Goal: Task Accomplishment & Management: Use online tool/utility

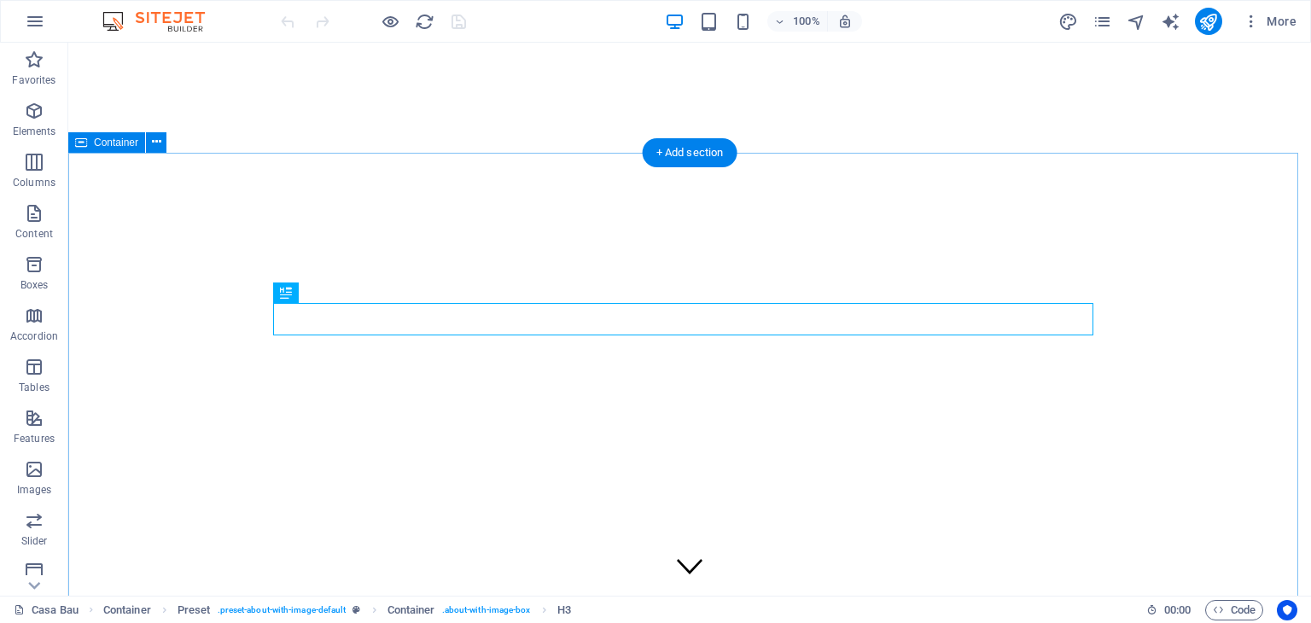
scroll to position [443, 0]
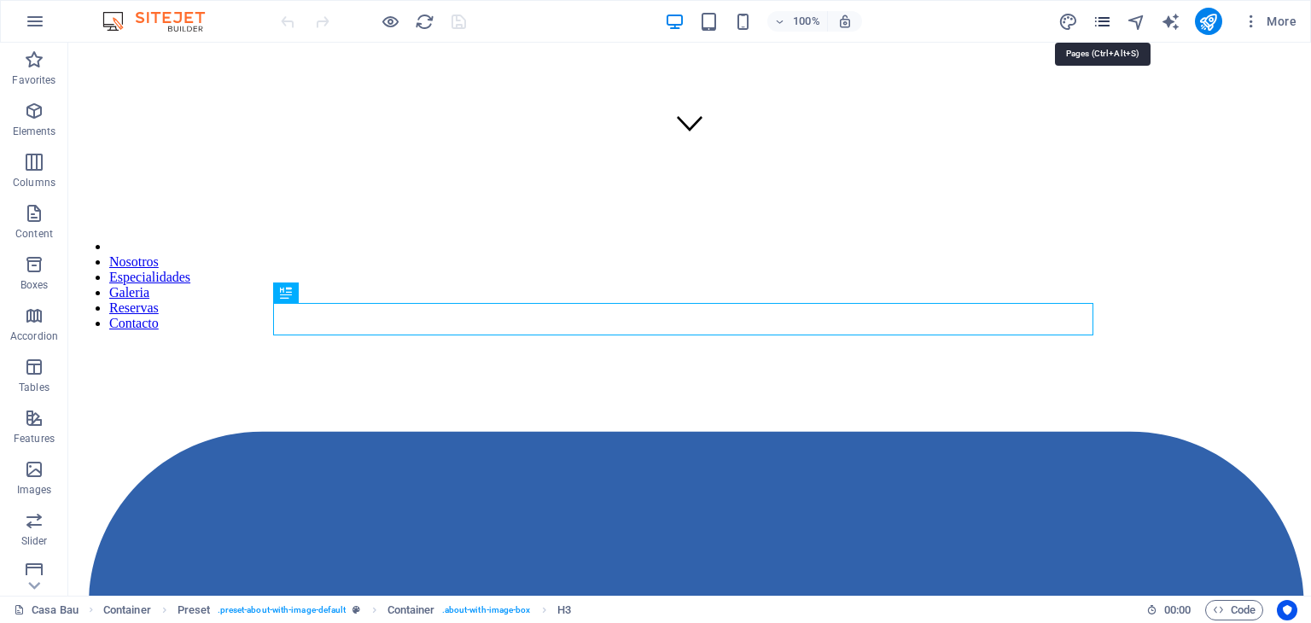
click at [1106, 27] on icon "pages" at bounding box center [1103, 22] width 20 height 20
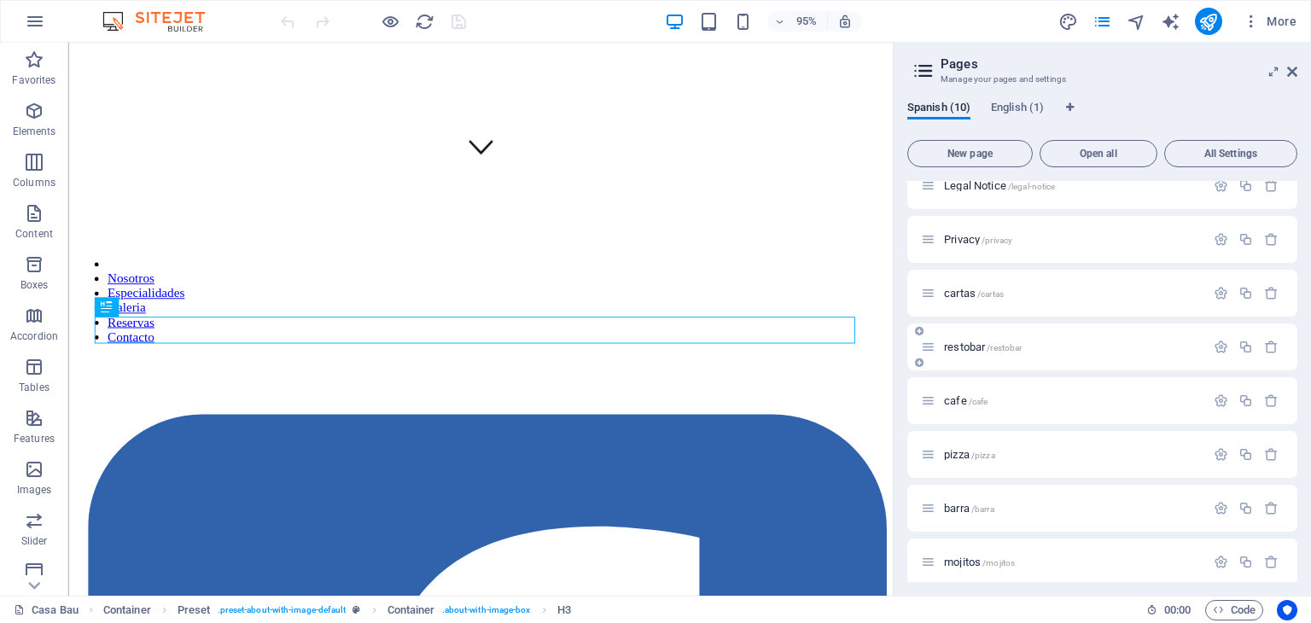
scroll to position [137, 0]
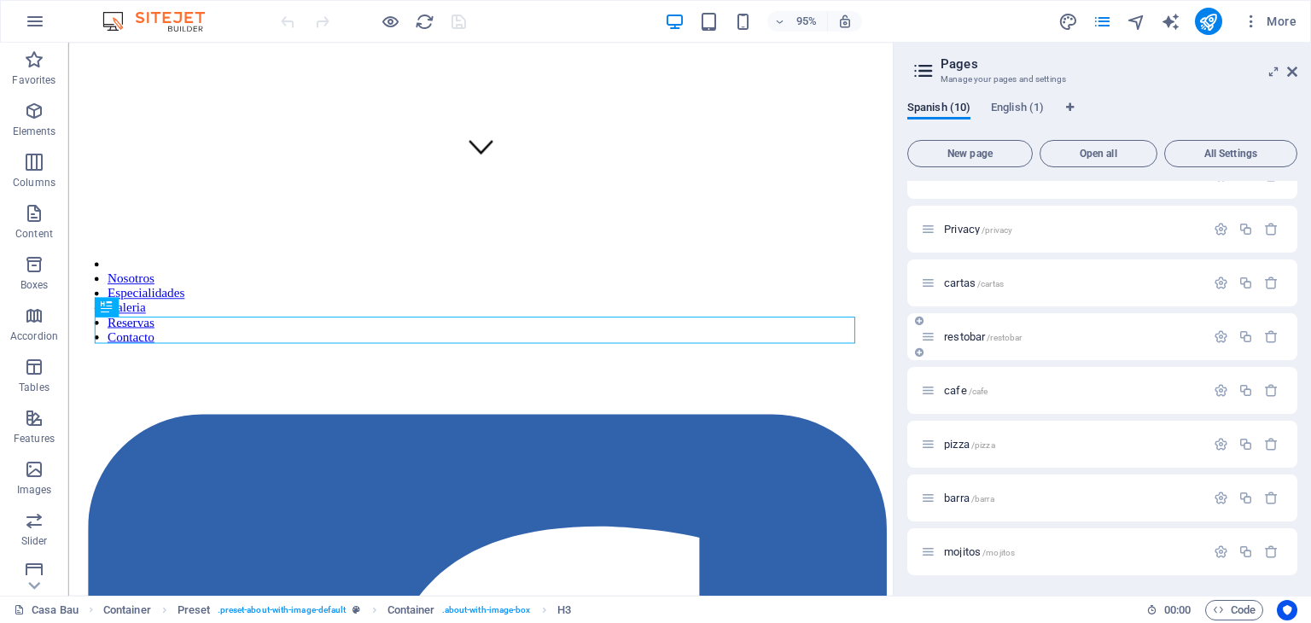
click at [984, 335] on span "restobar /restobar" at bounding box center [983, 336] width 78 height 13
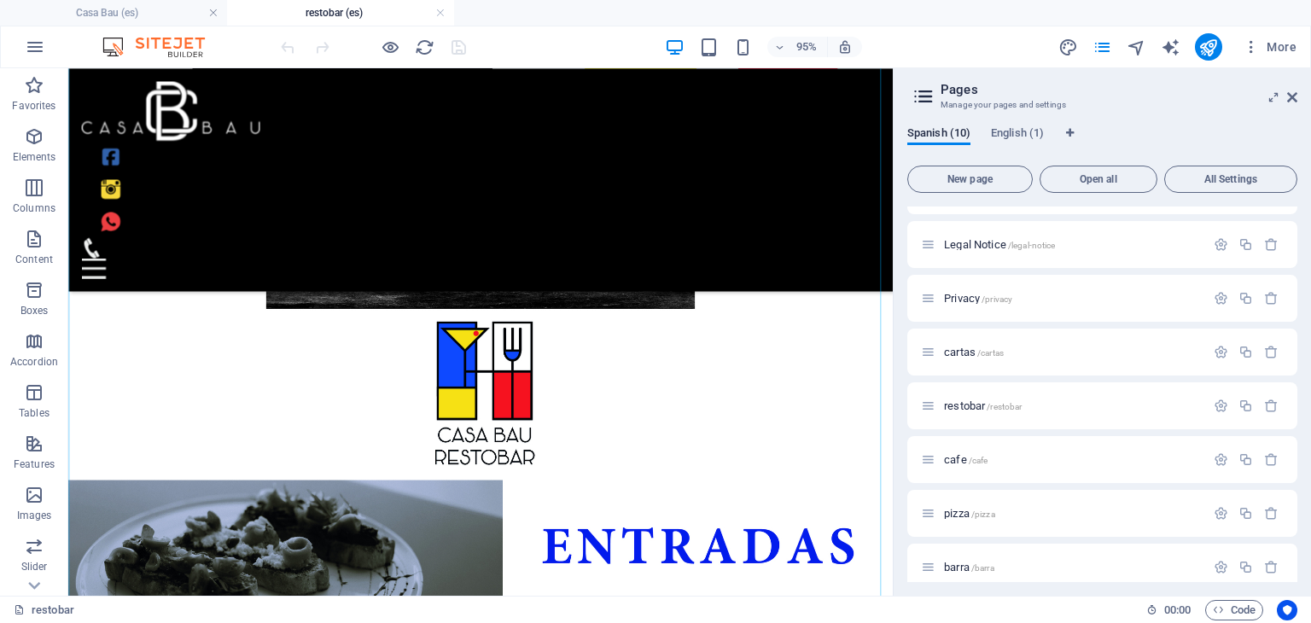
scroll to position [292, 0]
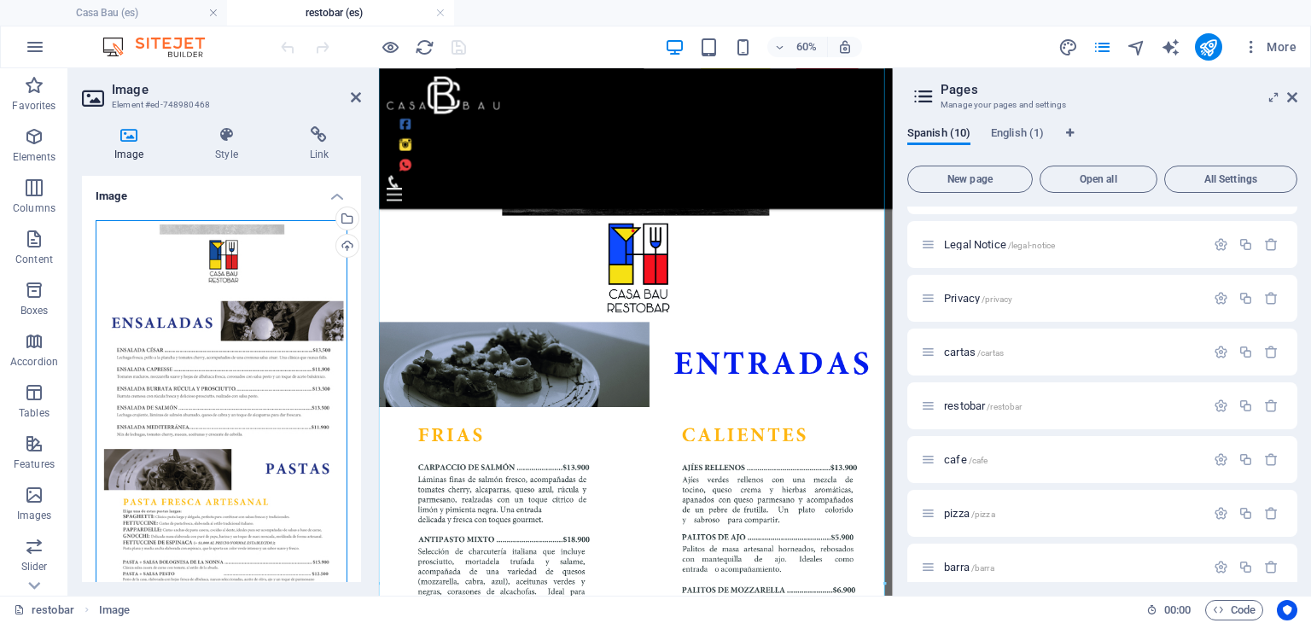
click at [253, 243] on div "Drag files here, click to choose files or select files from Files or our free s…" at bounding box center [222, 487] width 252 height 535
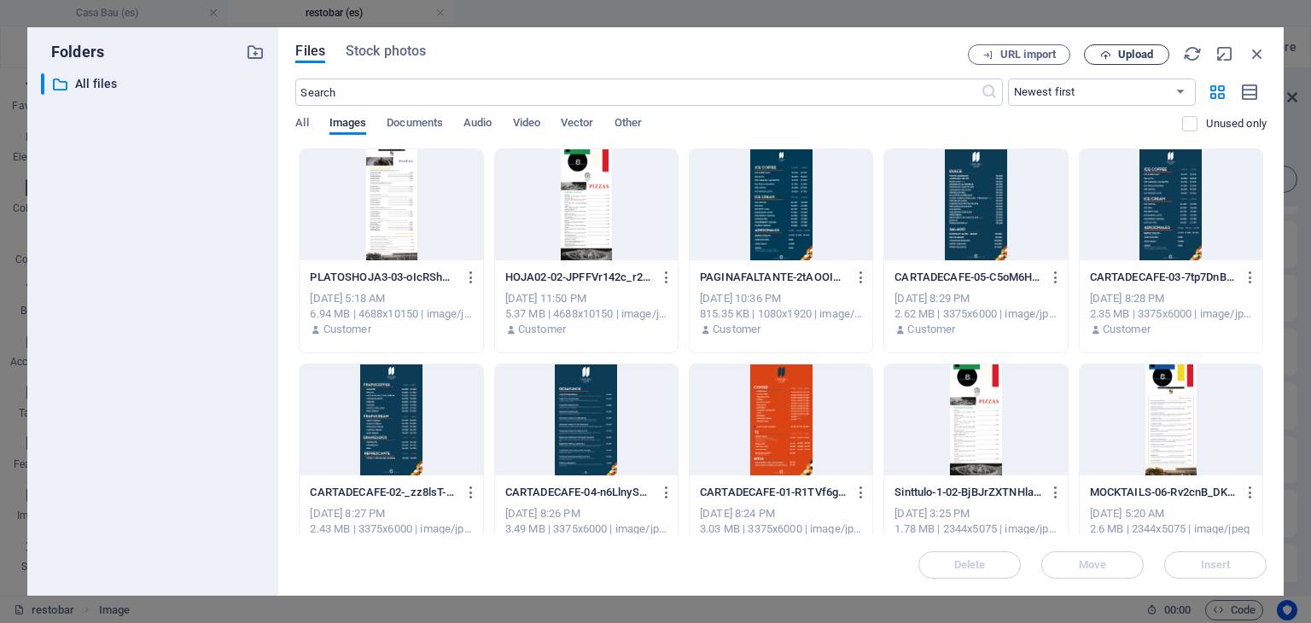
click at [1121, 60] on span "Upload" at bounding box center [1135, 55] width 35 height 10
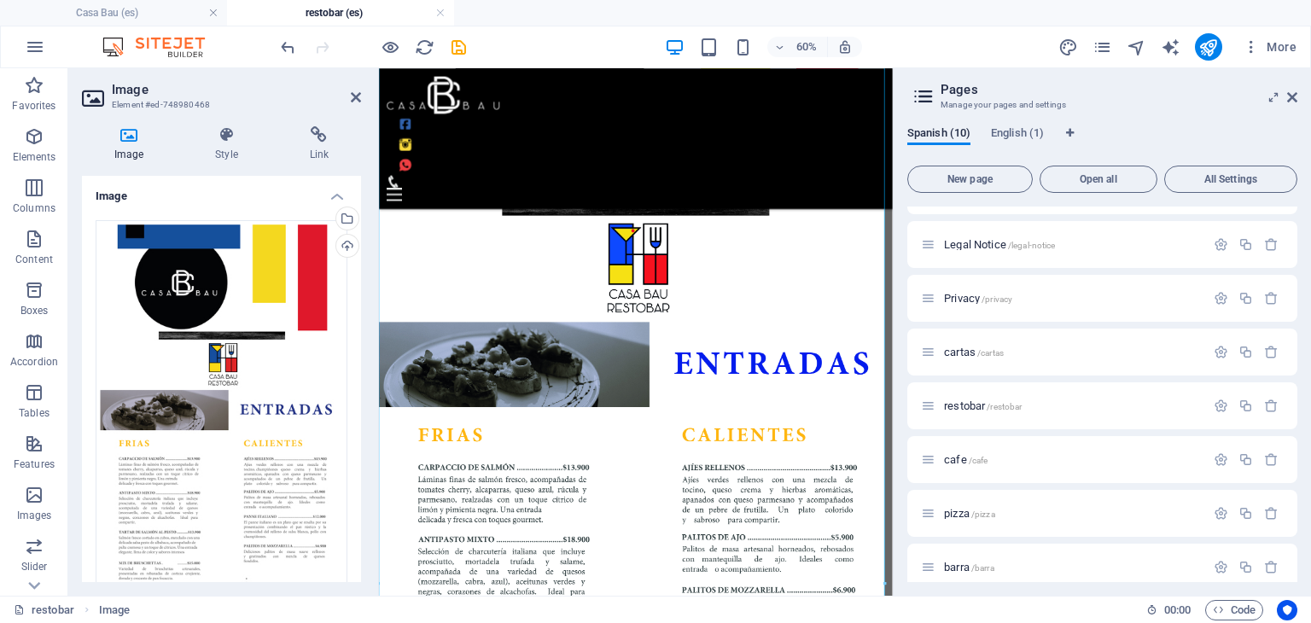
click at [579, 37] on div "60% More" at bounding box center [790, 46] width 1026 height 27
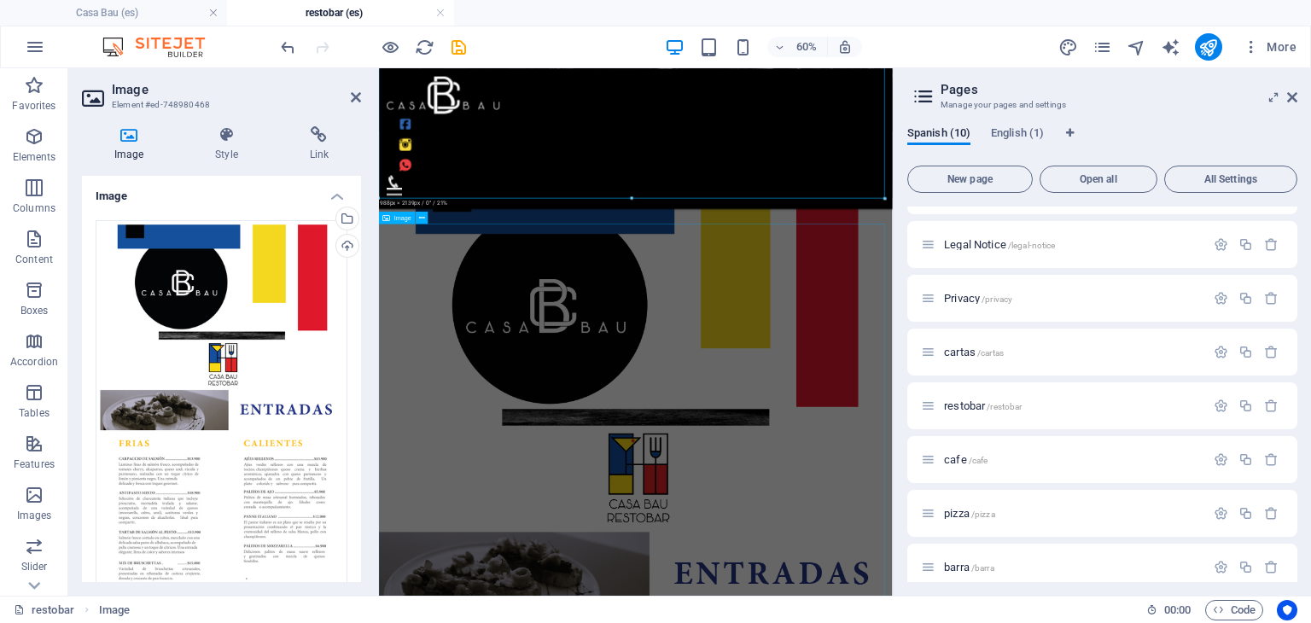
scroll to position [1881, 0]
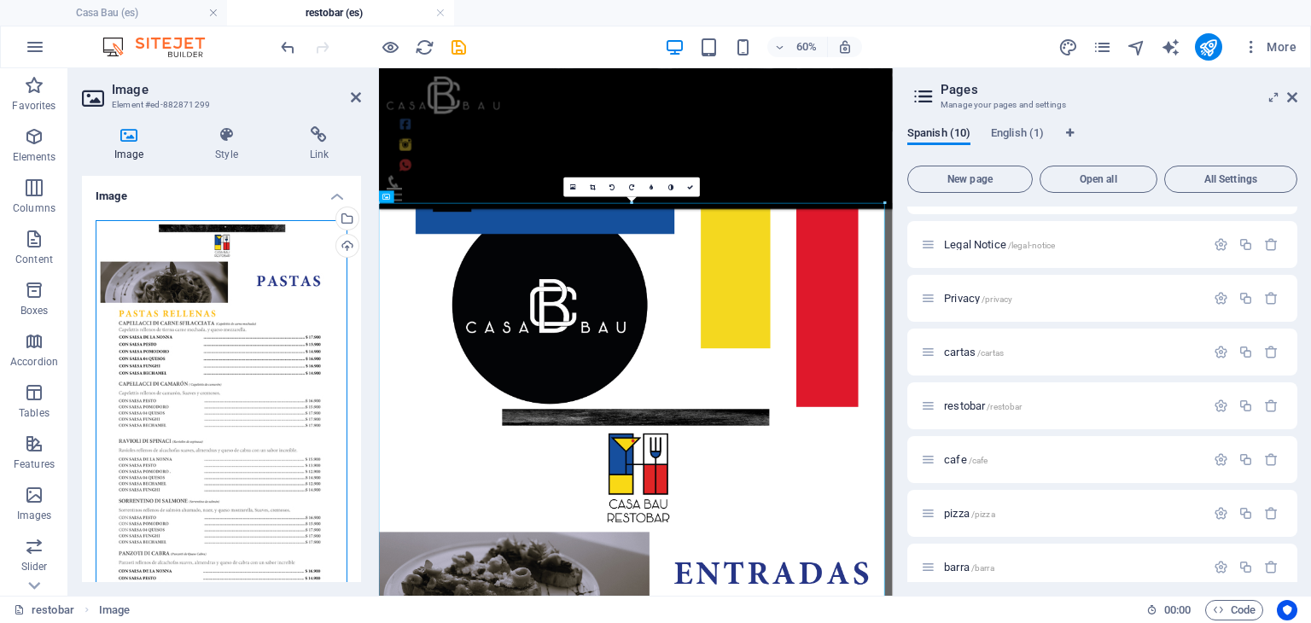
click at [224, 247] on div "Drag files here, click to choose files or select files from Files or our free s…" at bounding box center [222, 487] width 252 height 535
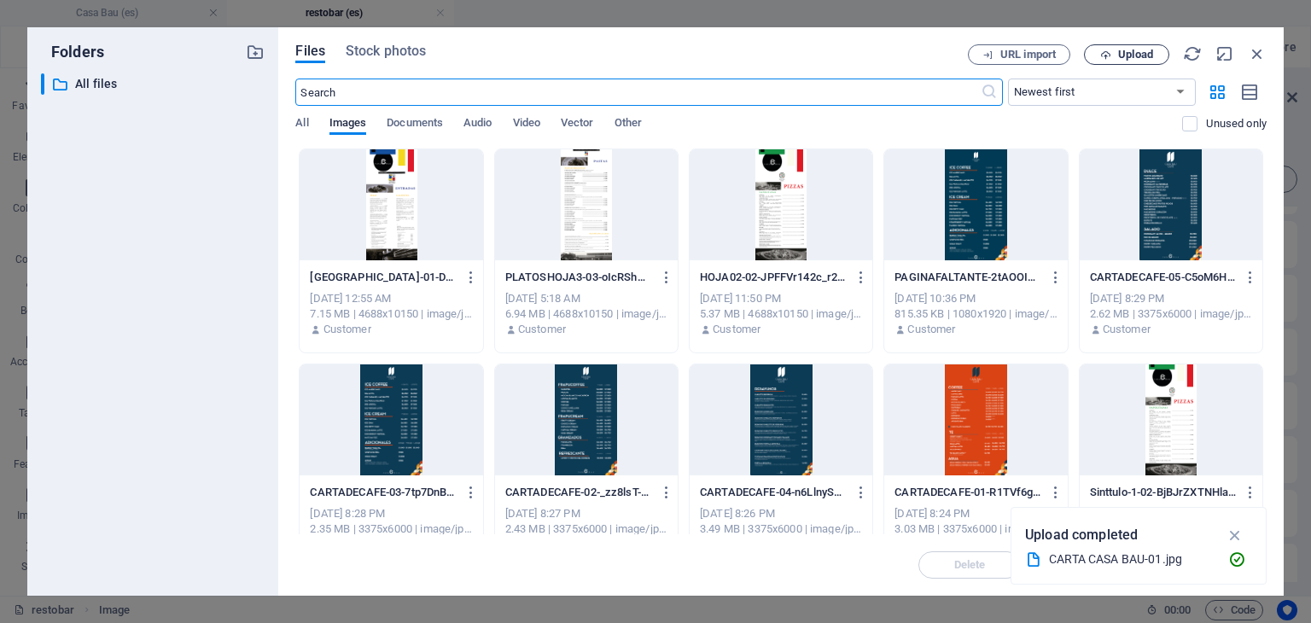
click at [1136, 62] on button "Upload" at bounding box center [1126, 54] width 85 height 20
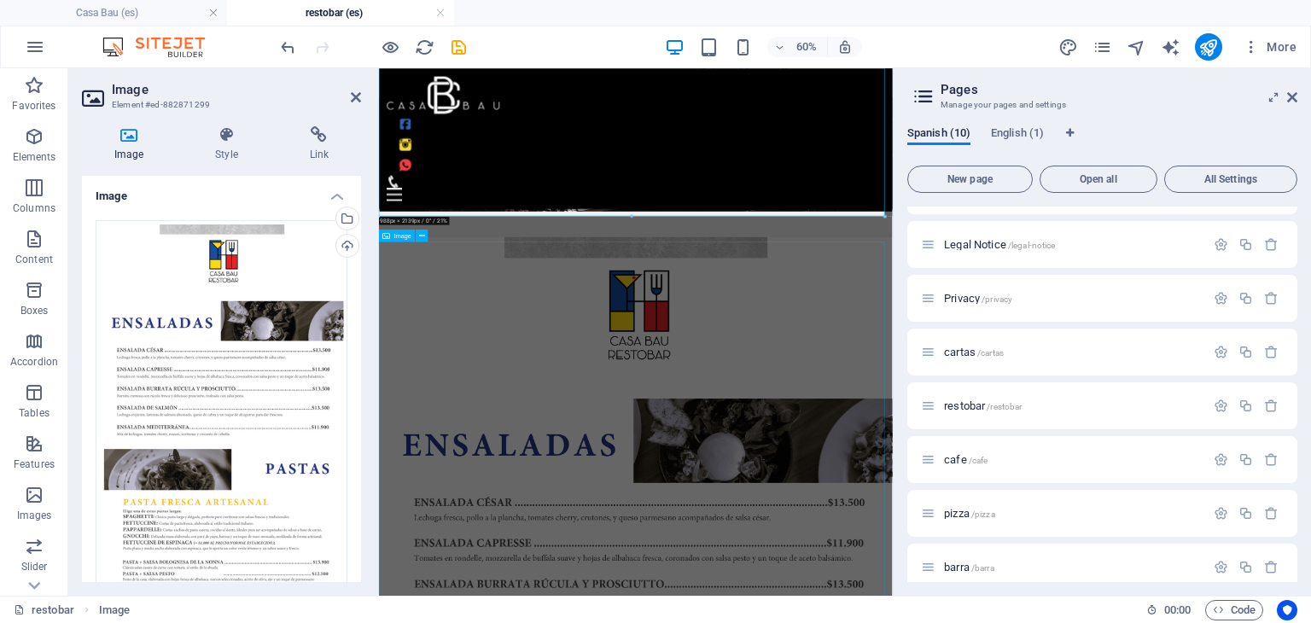
scroll to position [3773, 0]
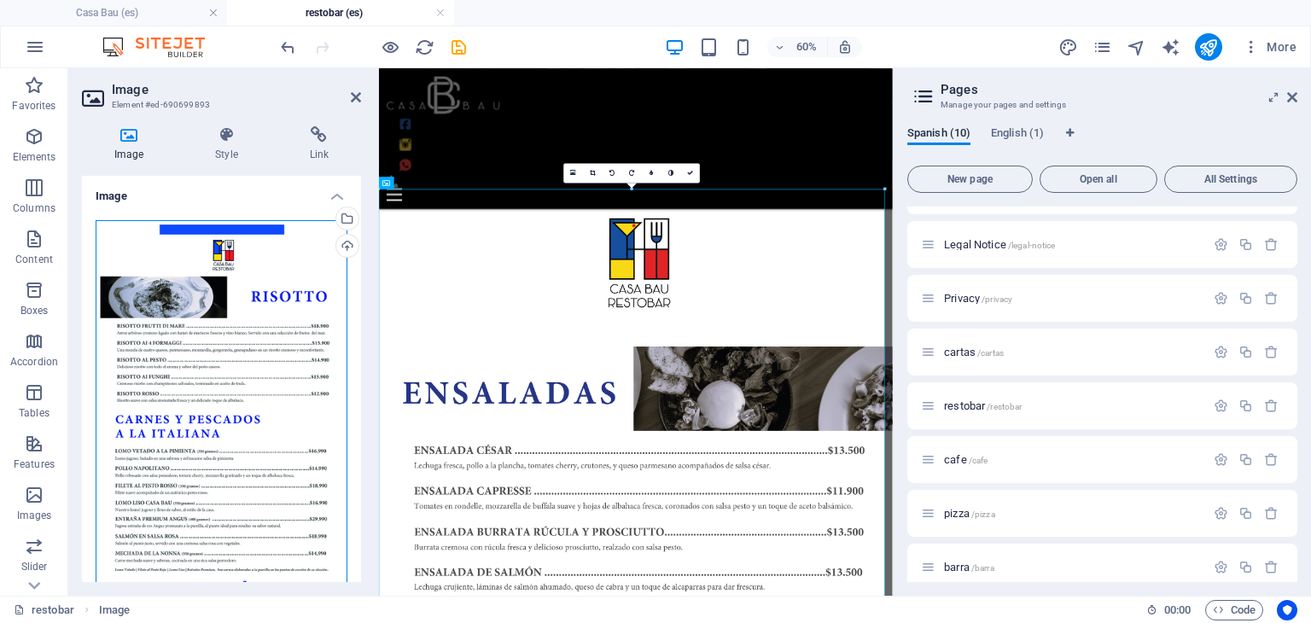
click at [231, 308] on div "Drag files here, click to choose files or select files from Files or our free s…" at bounding box center [222, 487] width 252 height 535
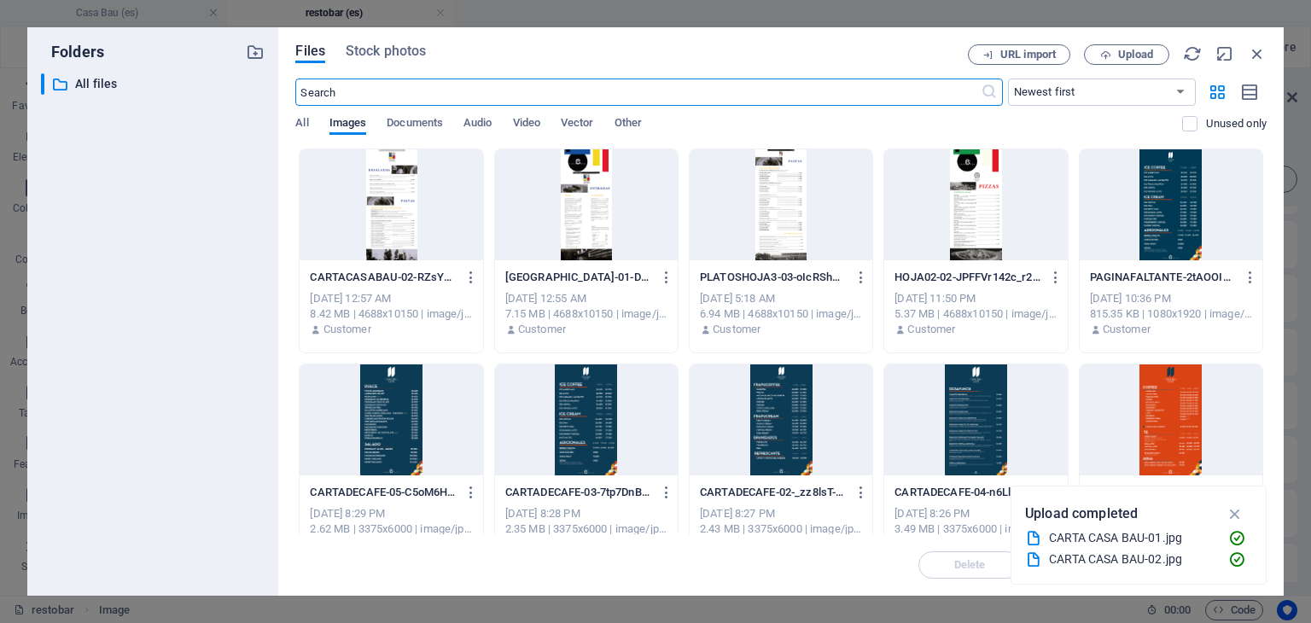
scroll to position [3723, 0]
click at [1093, 55] on span "Upload" at bounding box center [1127, 55] width 70 height 11
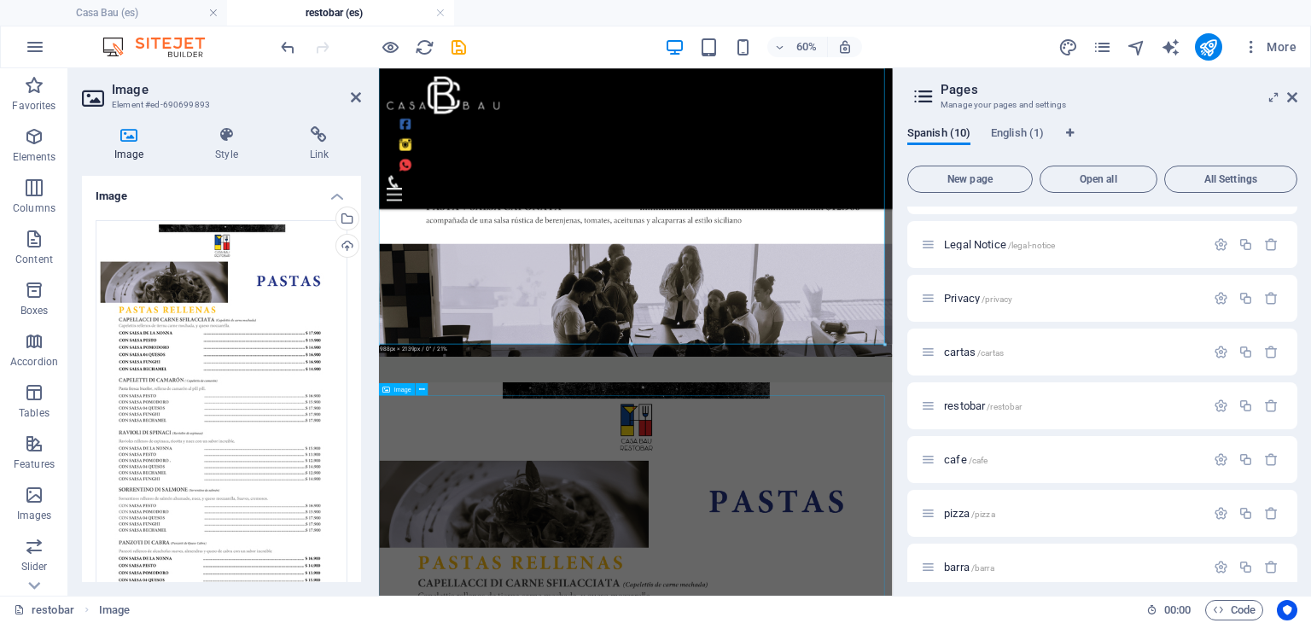
scroll to position [5286, 0]
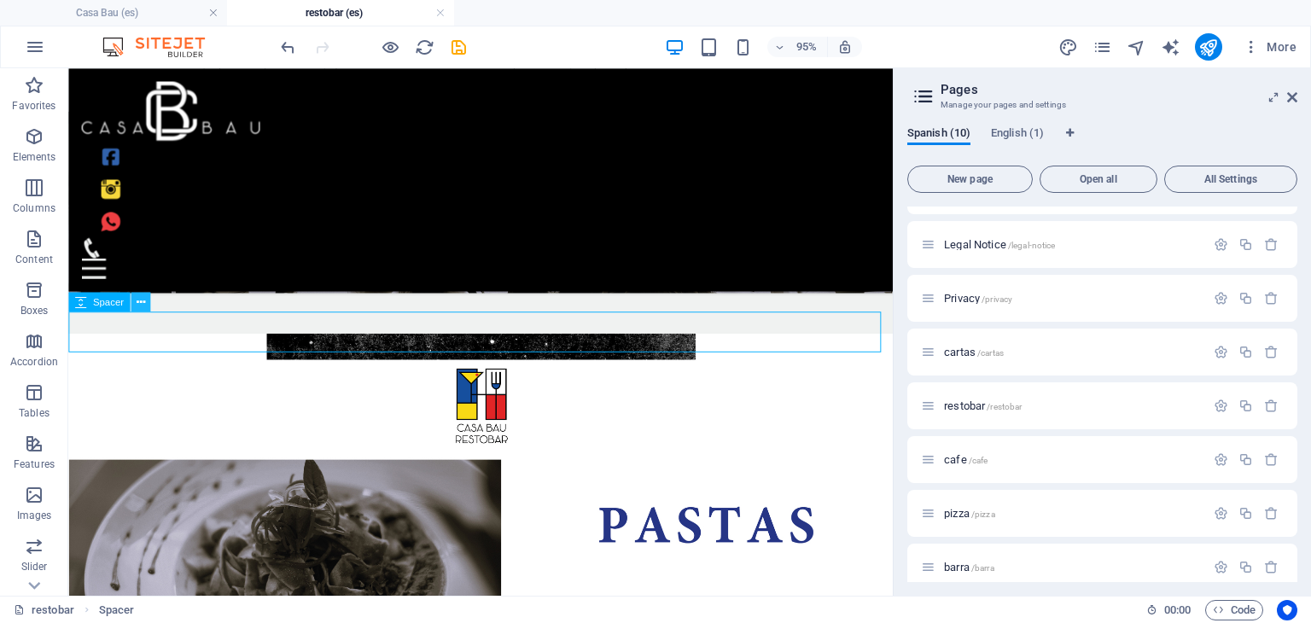
click at [142, 305] on icon at bounding box center [140, 302] width 9 height 17
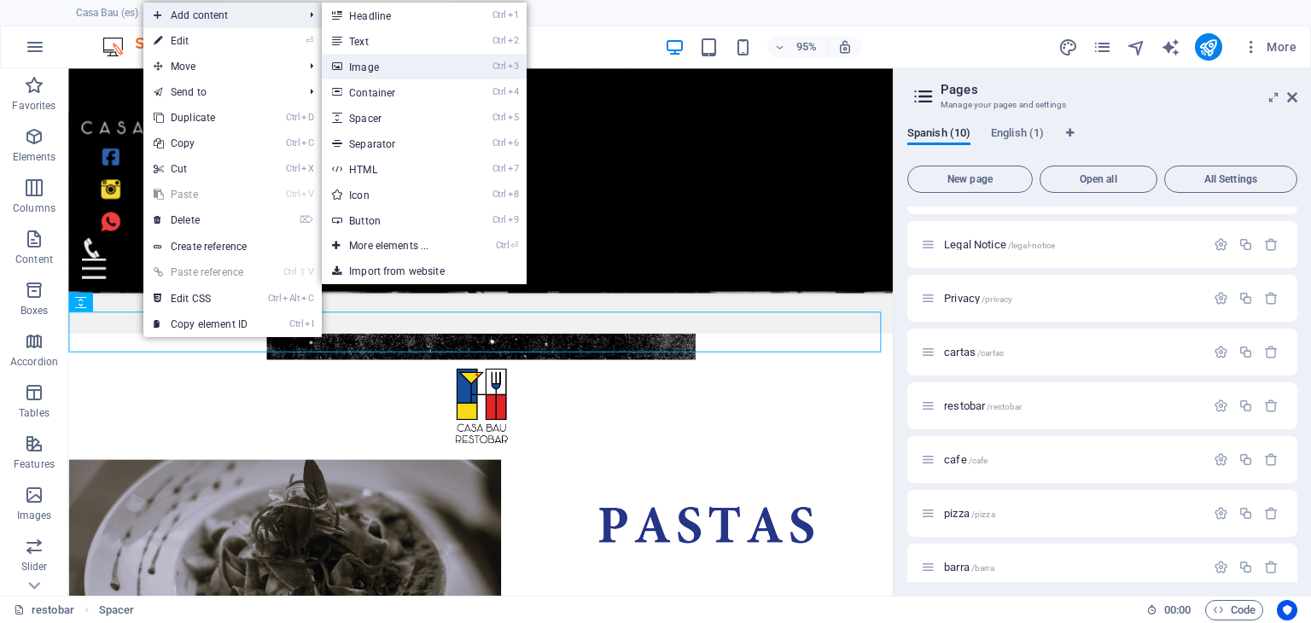
click at [379, 69] on link "Ctrl 3 Image" at bounding box center [392, 67] width 141 height 26
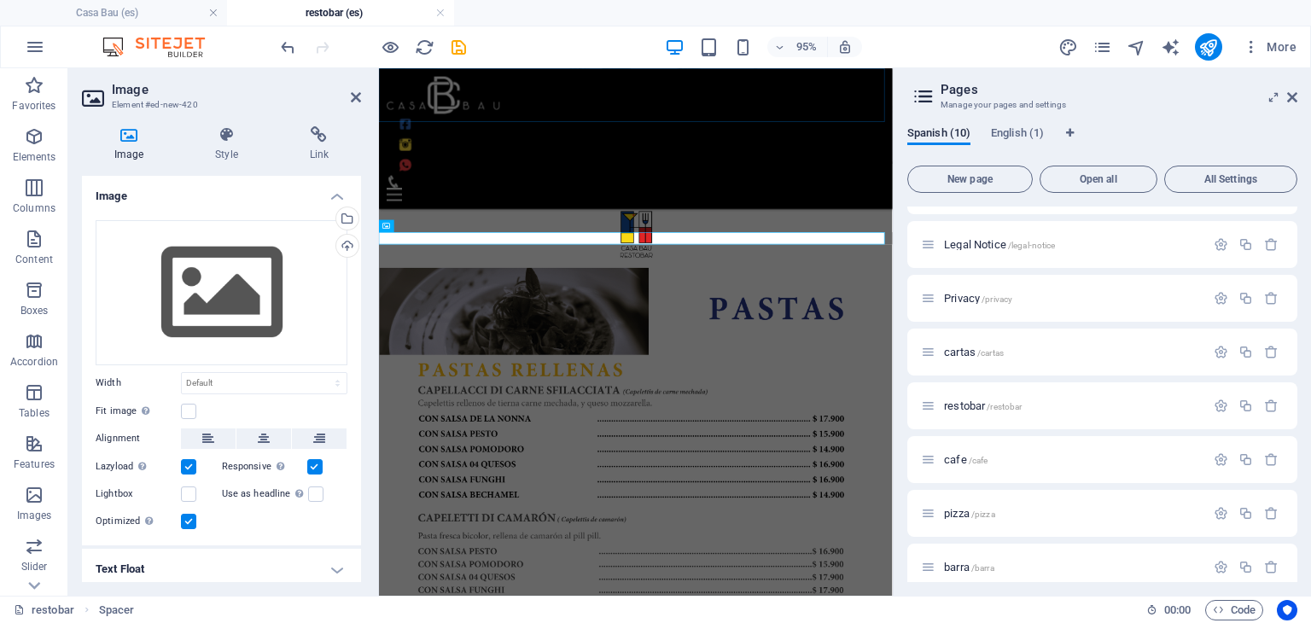
scroll to position [5613, 0]
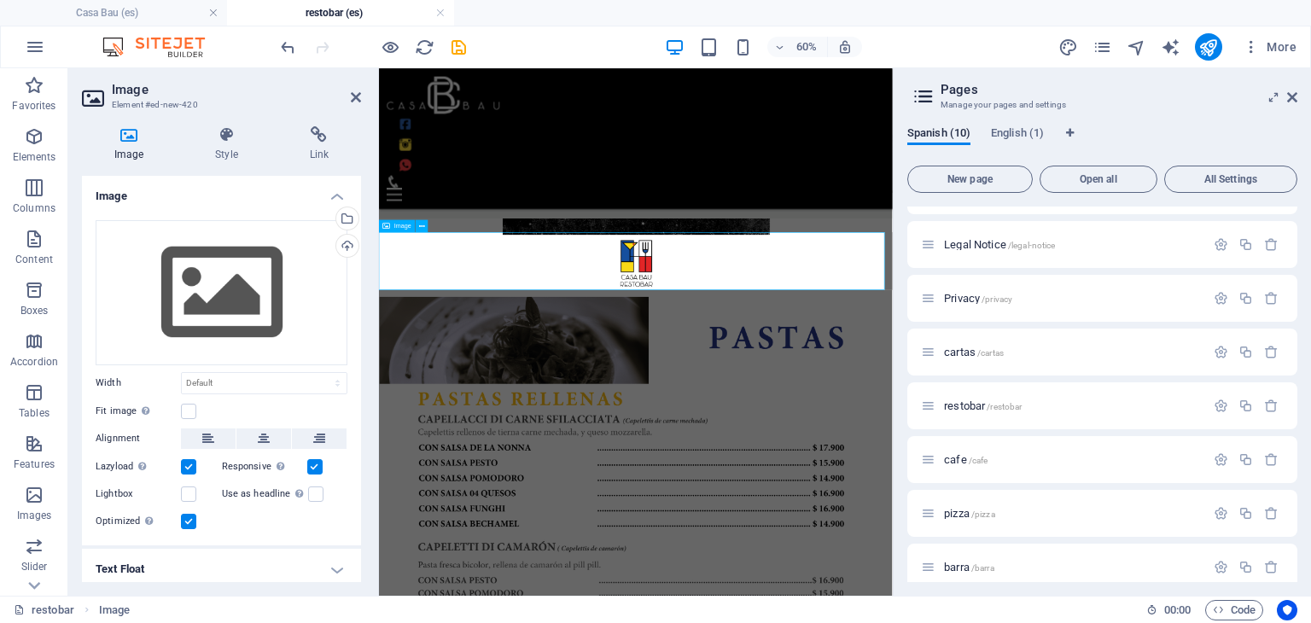
click at [427, 228] on button at bounding box center [422, 226] width 12 height 12
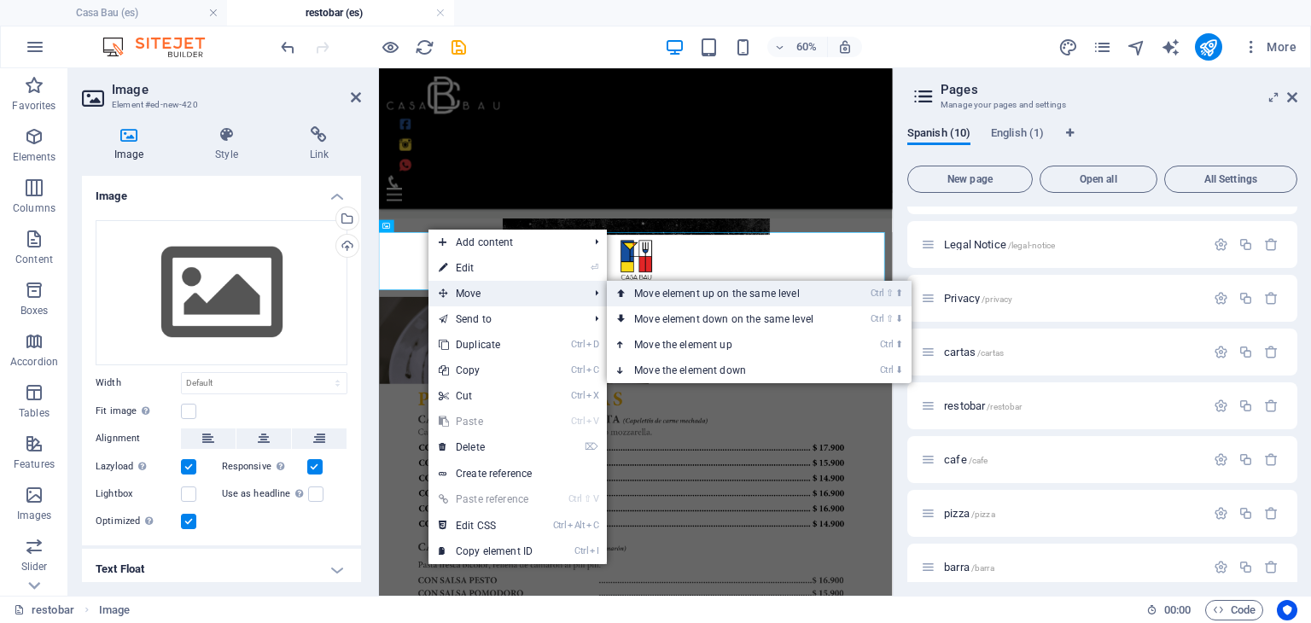
click at [663, 298] on link "Ctrl ⇧ ⬆ Move element up on the same level" at bounding box center [727, 294] width 241 height 26
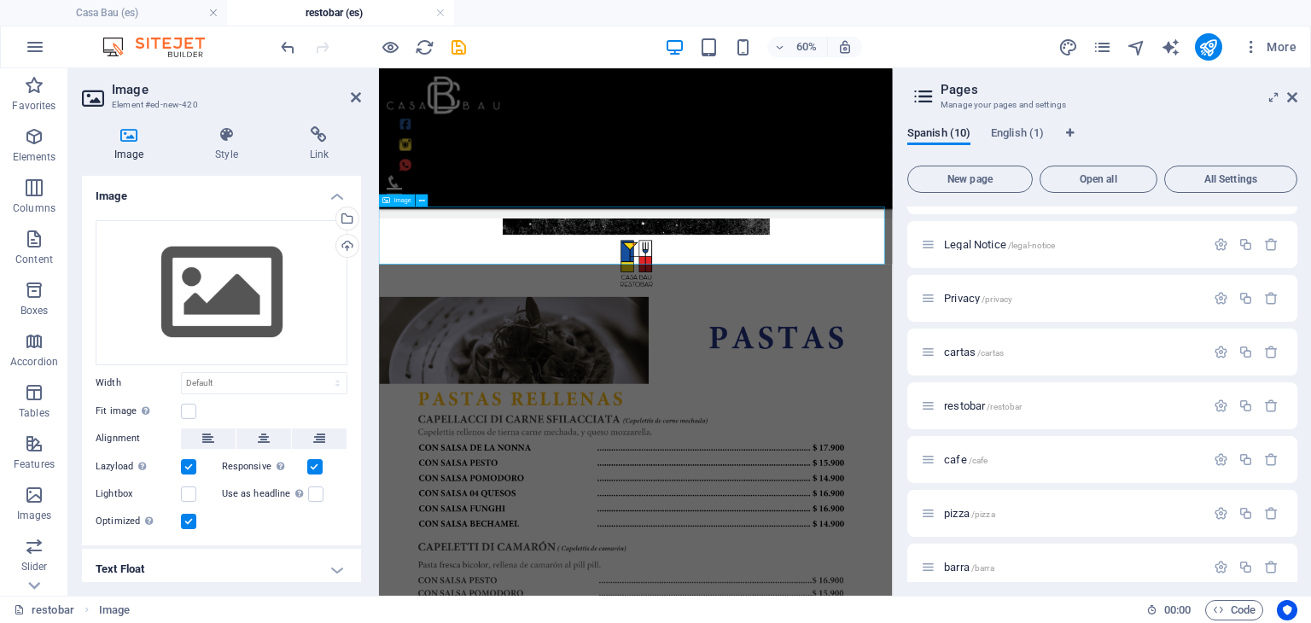
click at [264, 267] on div "Drag files here, click to choose files or select files from Files or our free s…" at bounding box center [222, 292] width 252 height 145
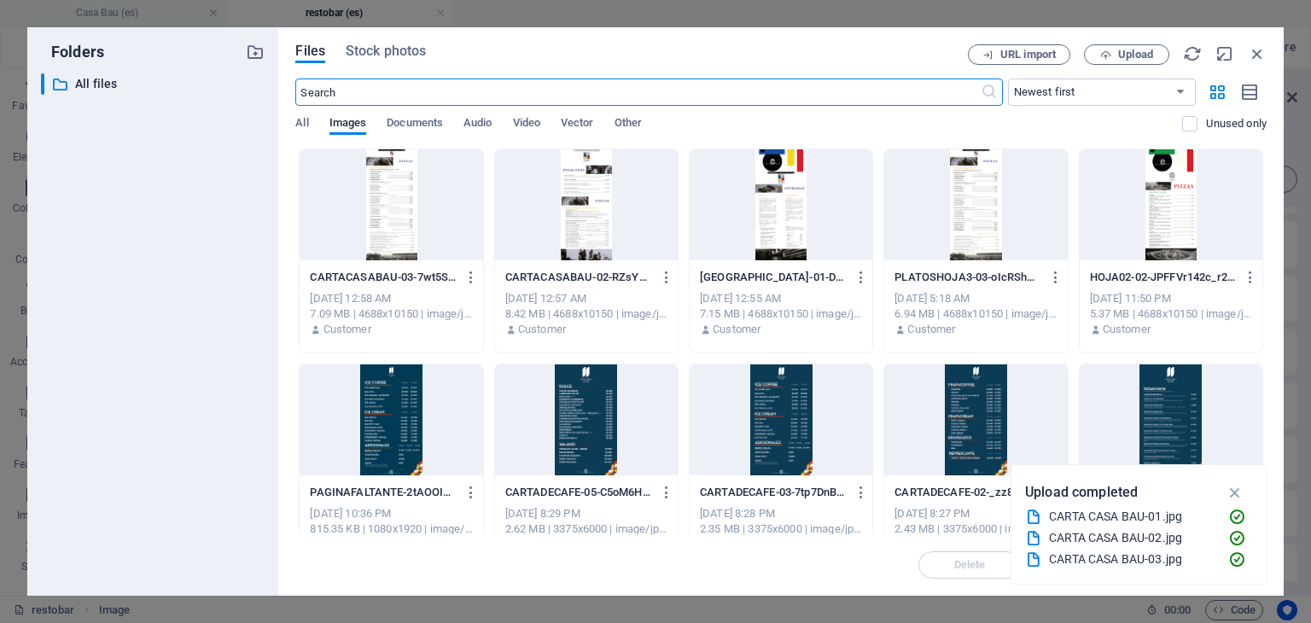
scroll to position [4831, 0]
click at [1143, 64] on button "Upload" at bounding box center [1126, 54] width 85 height 20
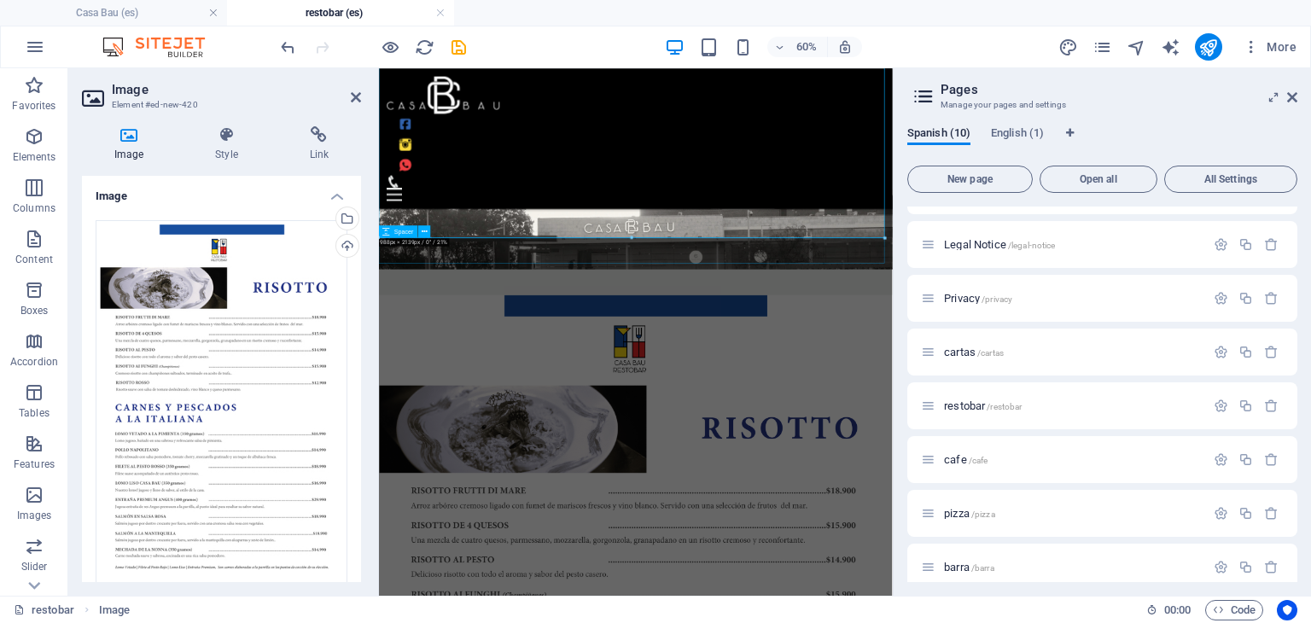
scroll to position [7389, 0]
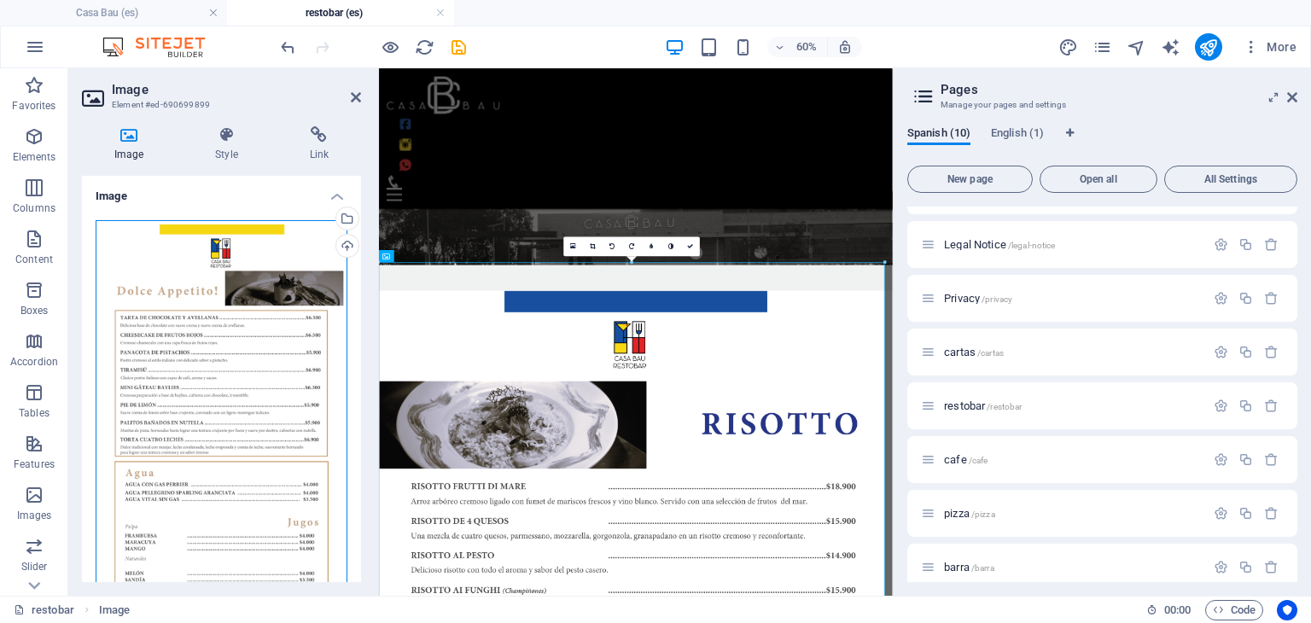
click at [236, 266] on div "Drag files here, click to choose files or select files from Files or our free s…" at bounding box center [222, 487] width 252 height 535
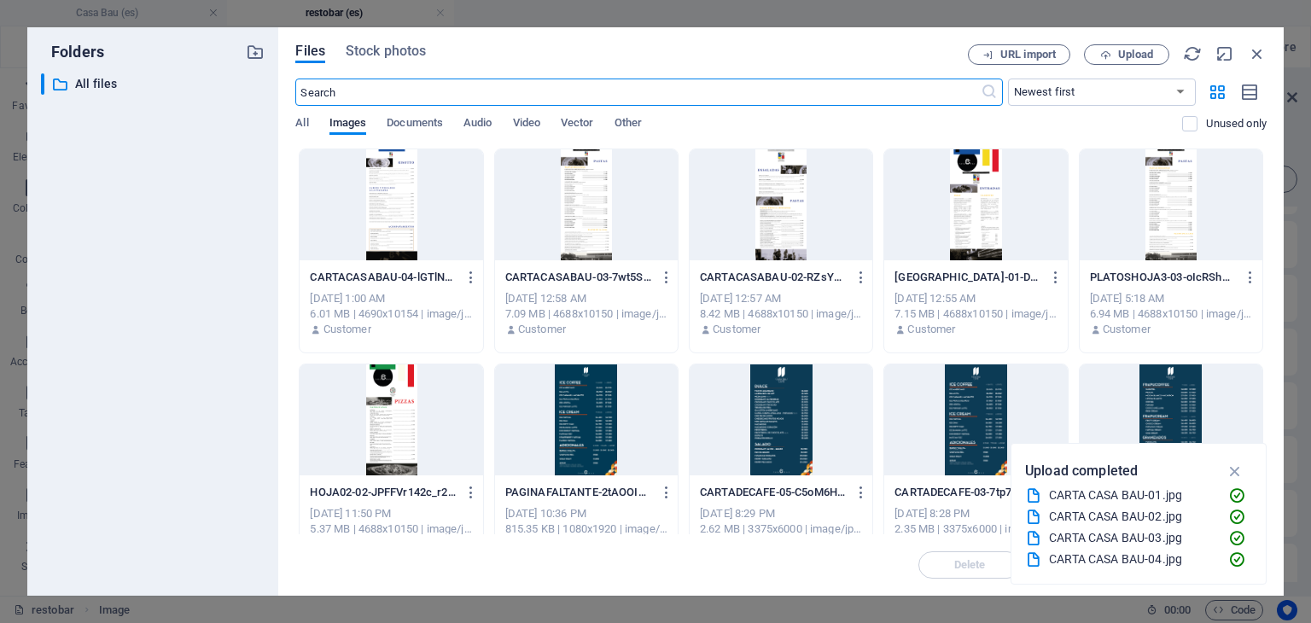
scroll to position [6511, 0]
click at [1089, 49] on button "Upload" at bounding box center [1126, 54] width 85 height 20
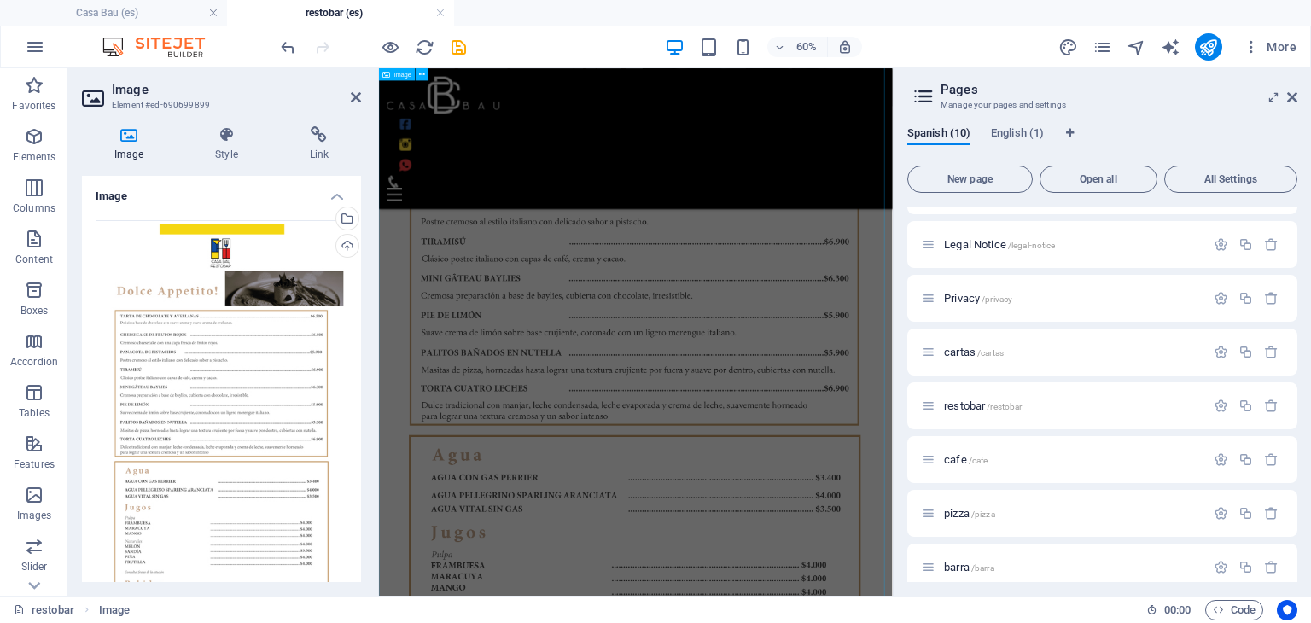
scroll to position [9879, 0]
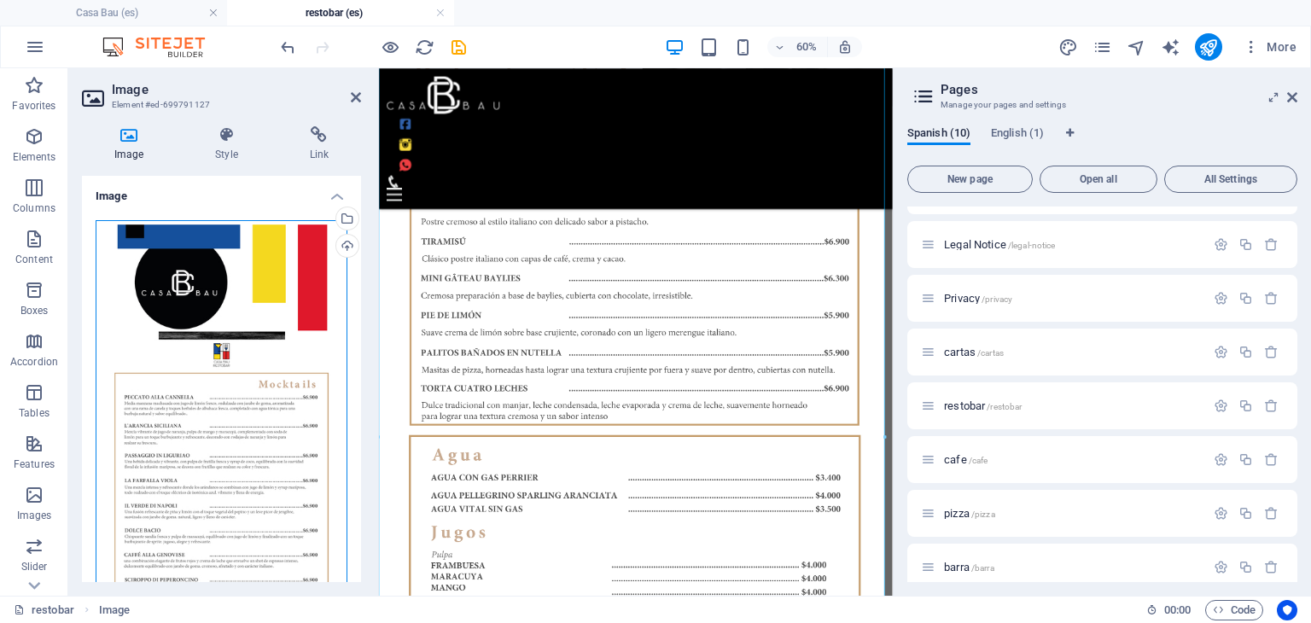
click at [196, 303] on div "Drag files here, click to choose files or select files from Files or our free s…" at bounding box center [222, 487] width 252 height 535
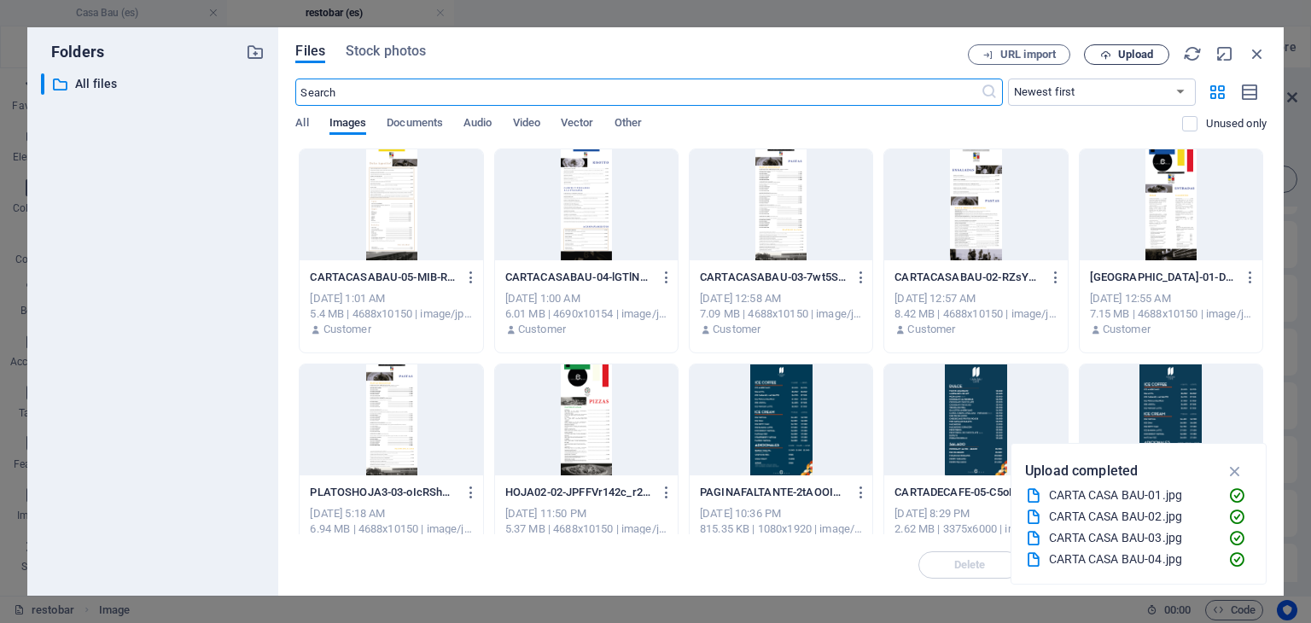
click at [1113, 45] on button "Upload" at bounding box center [1126, 54] width 85 height 20
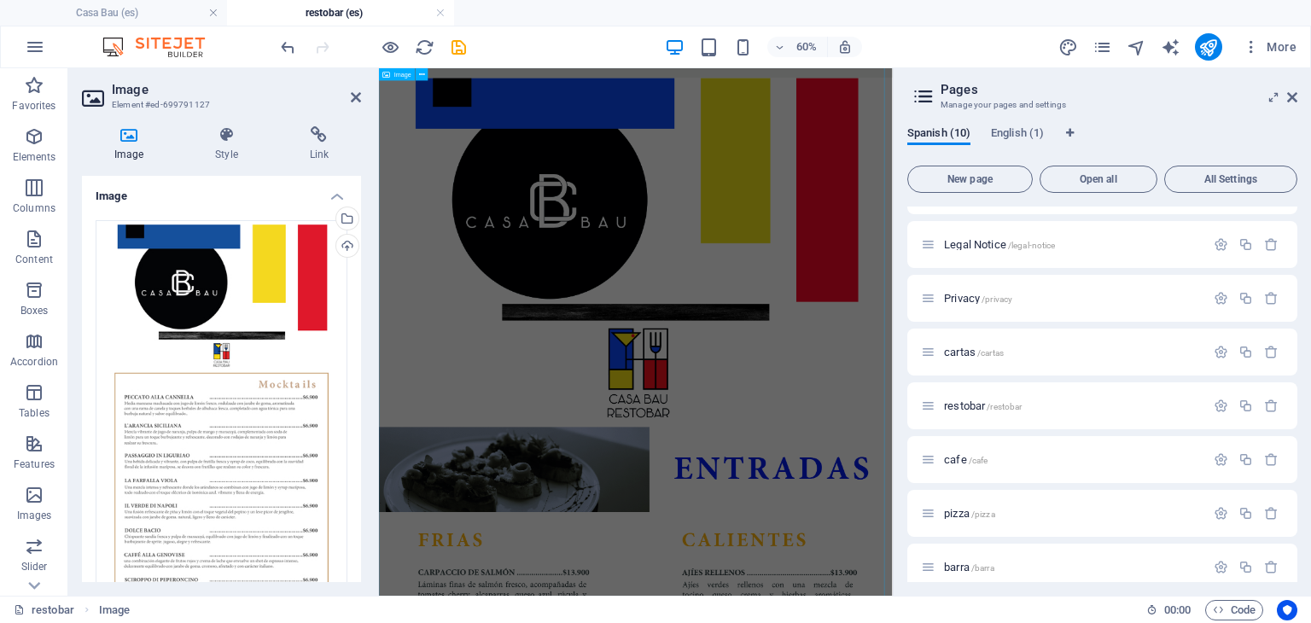
scroll to position [0, 0]
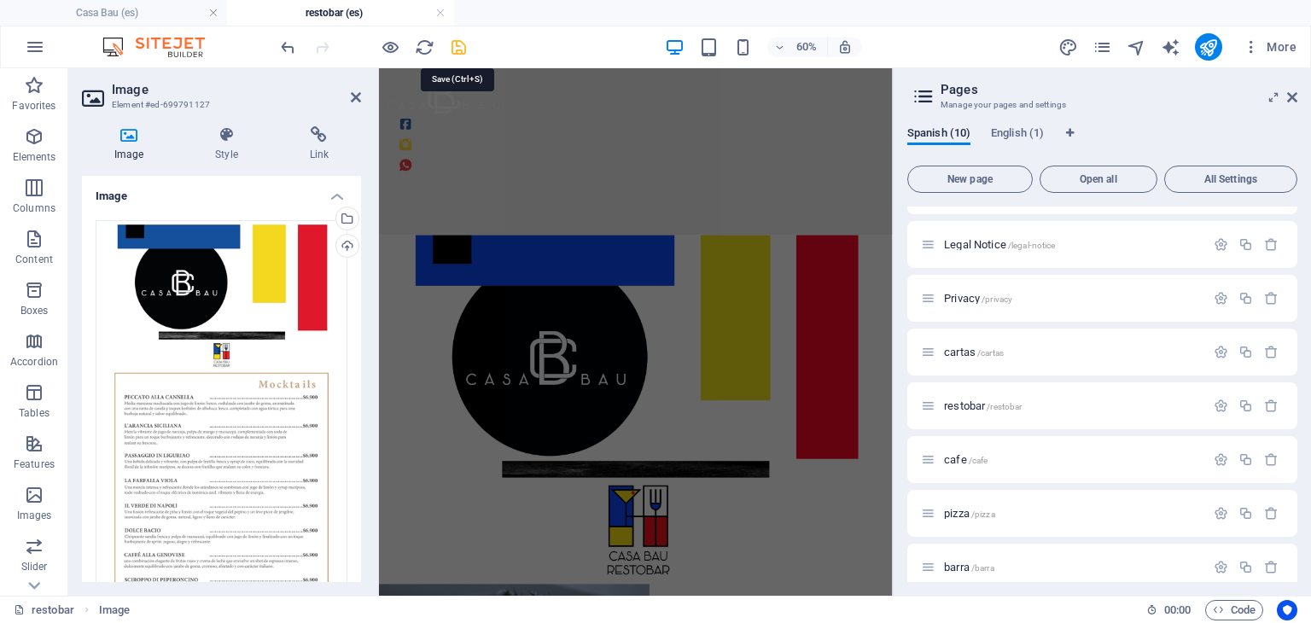
click at [459, 50] on icon "save" at bounding box center [459, 48] width 20 height 20
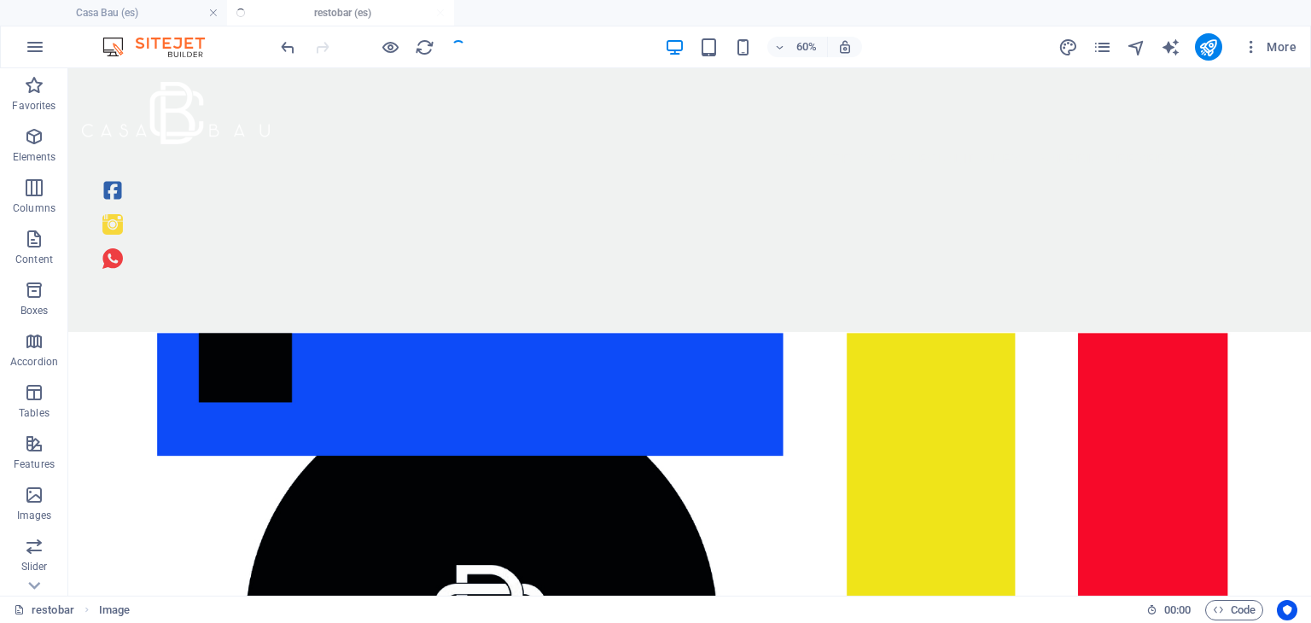
scroll to position [14429, 0]
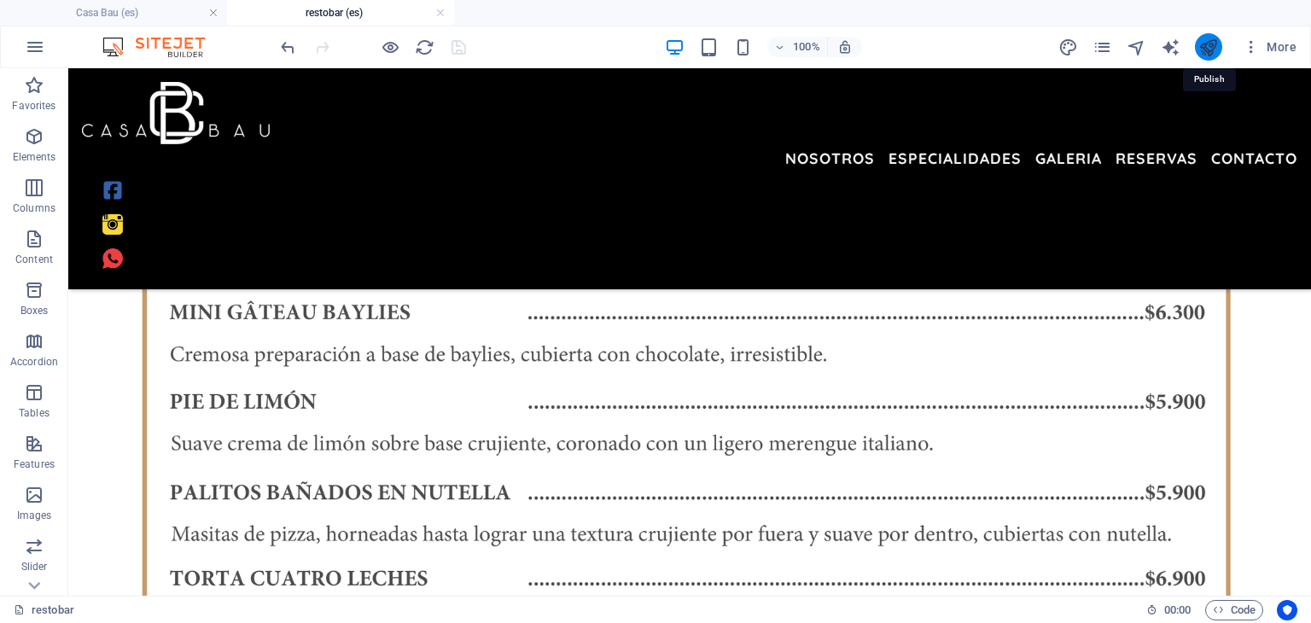
click at [1216, 41] on icon "publish" at bounding box center [1208, 48] width 20 height 20
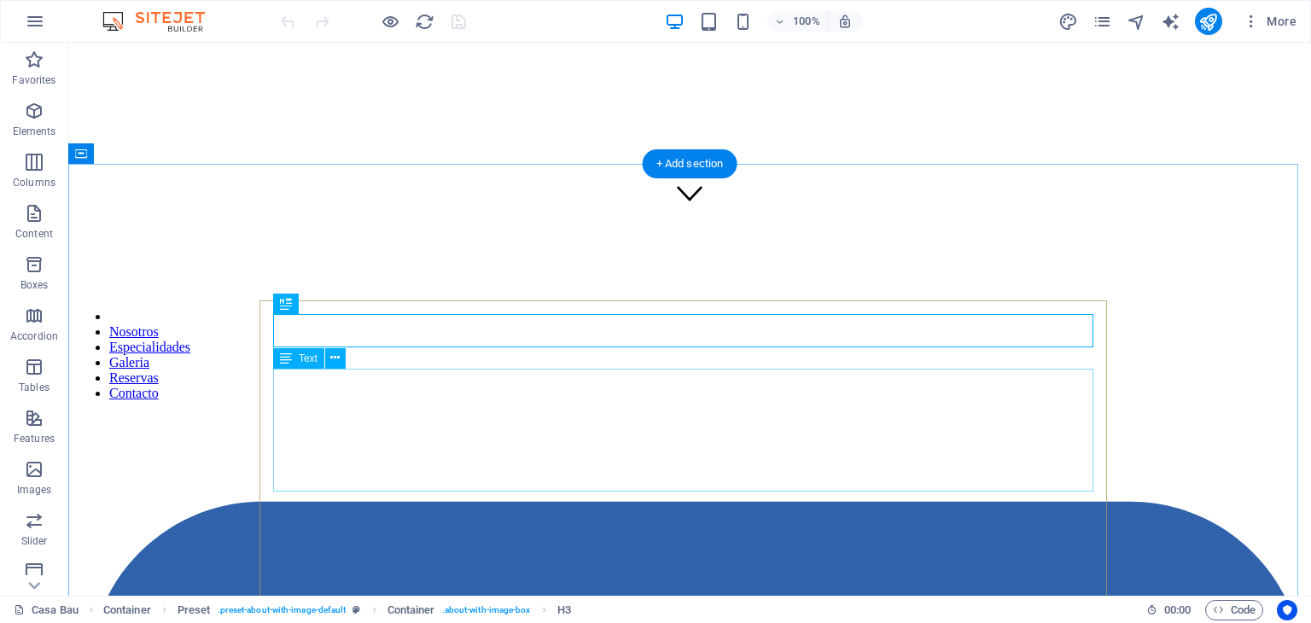
scroll to position [362, 0]
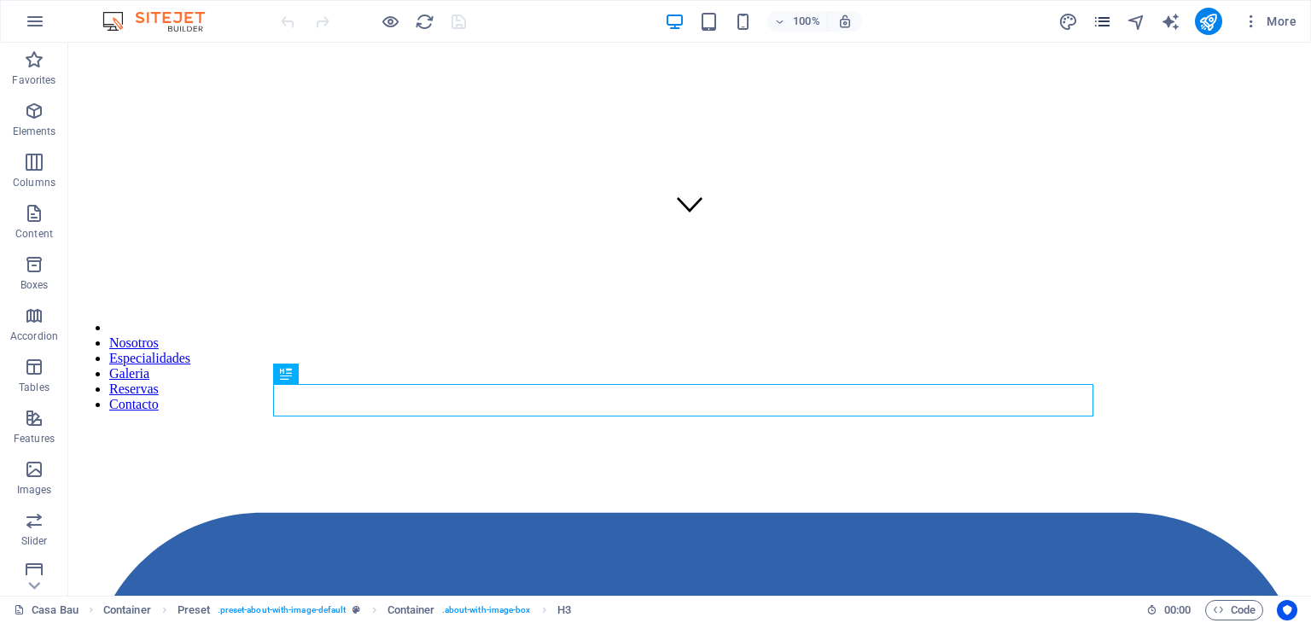
click at [1101, 23] on icon "pages" at bounding box center [1103, 22] width 20 height 20
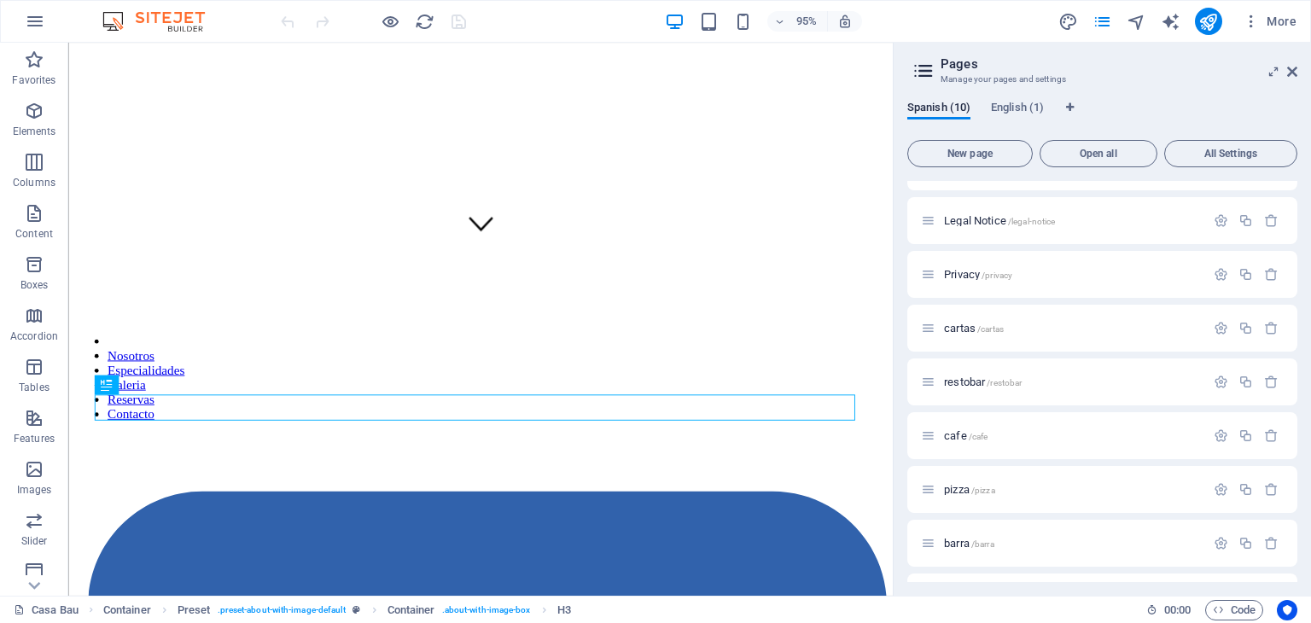
scroll to position [92, 0]
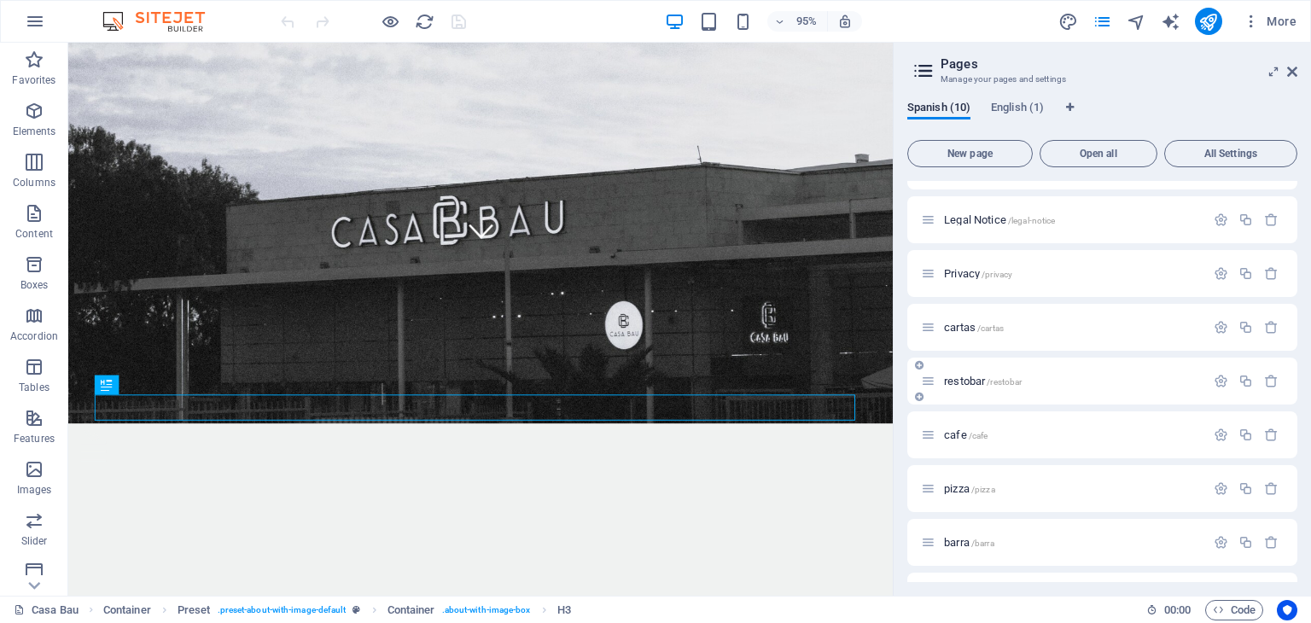
click at [991, 385] on span "/restobar" at bounding box center [1004, 381] width 35 height 9
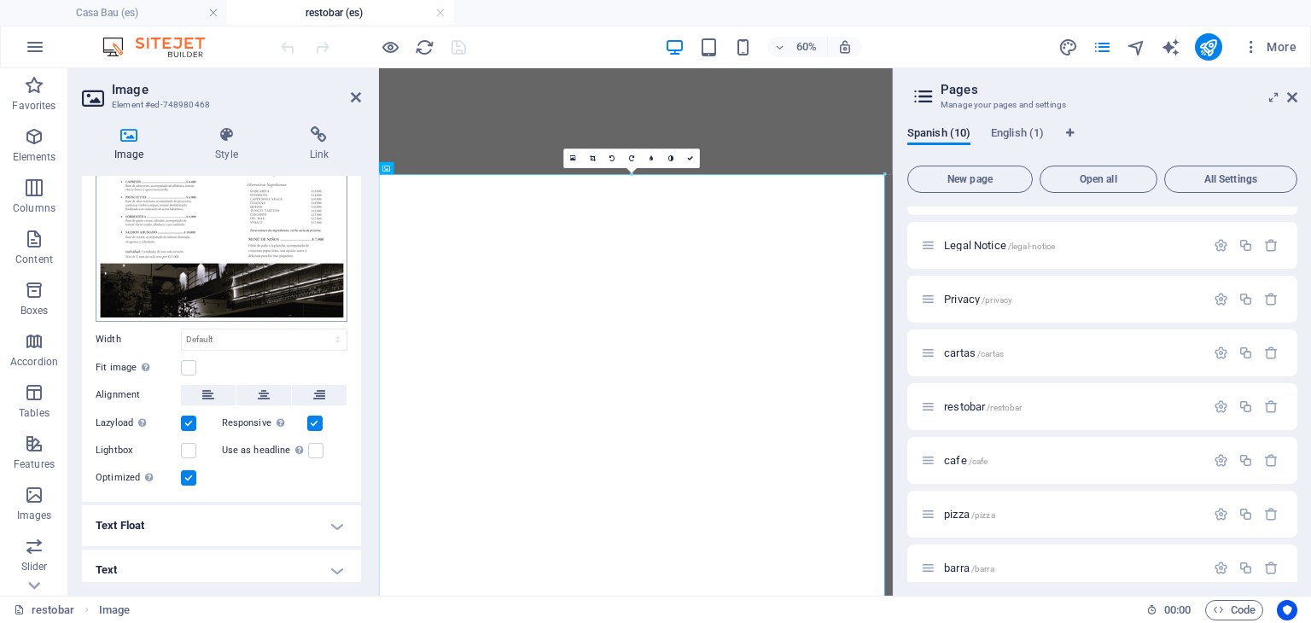
scroll to position [434, 0]
click at [261, 384] on icon at bounding box center [264, 394] width 12 height 20
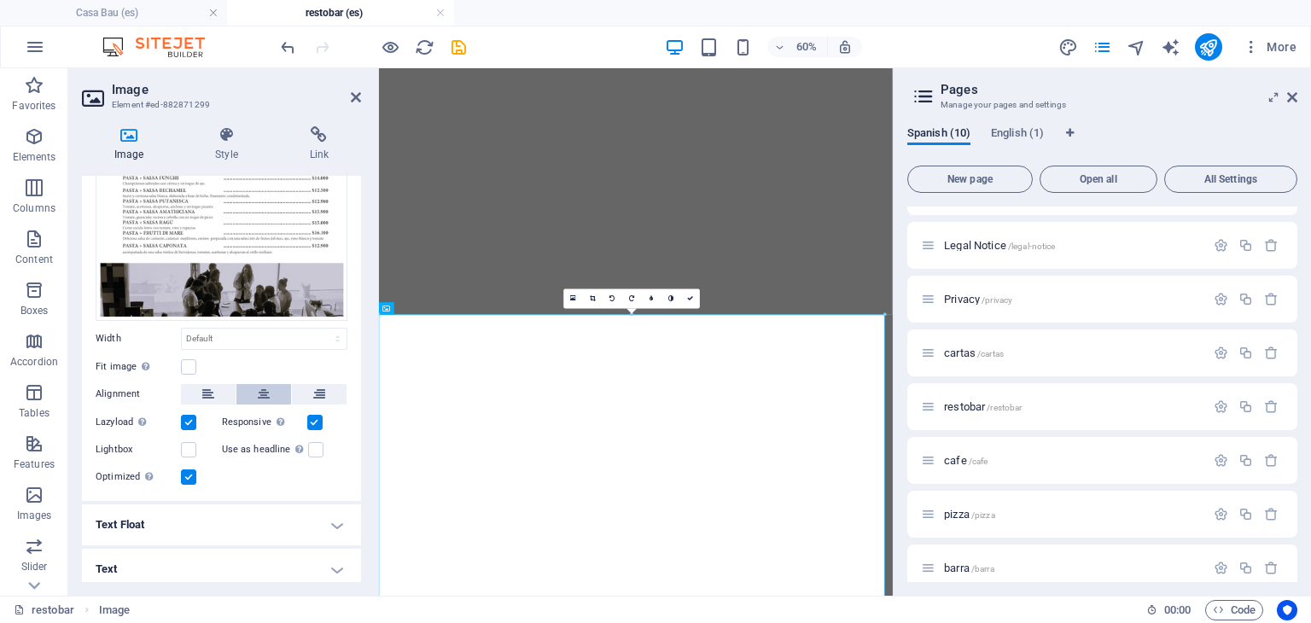
click at [254, 384] on button at bounding box center [263, 394] width 55 height 20
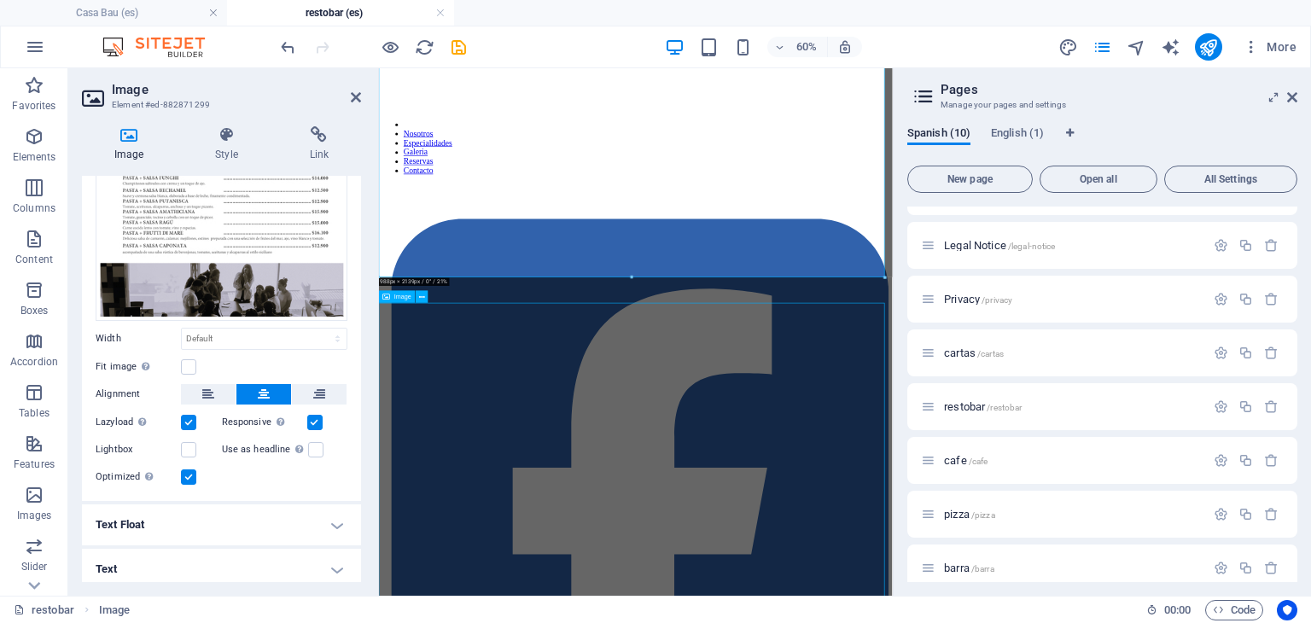
scroll to position [3609, 0]
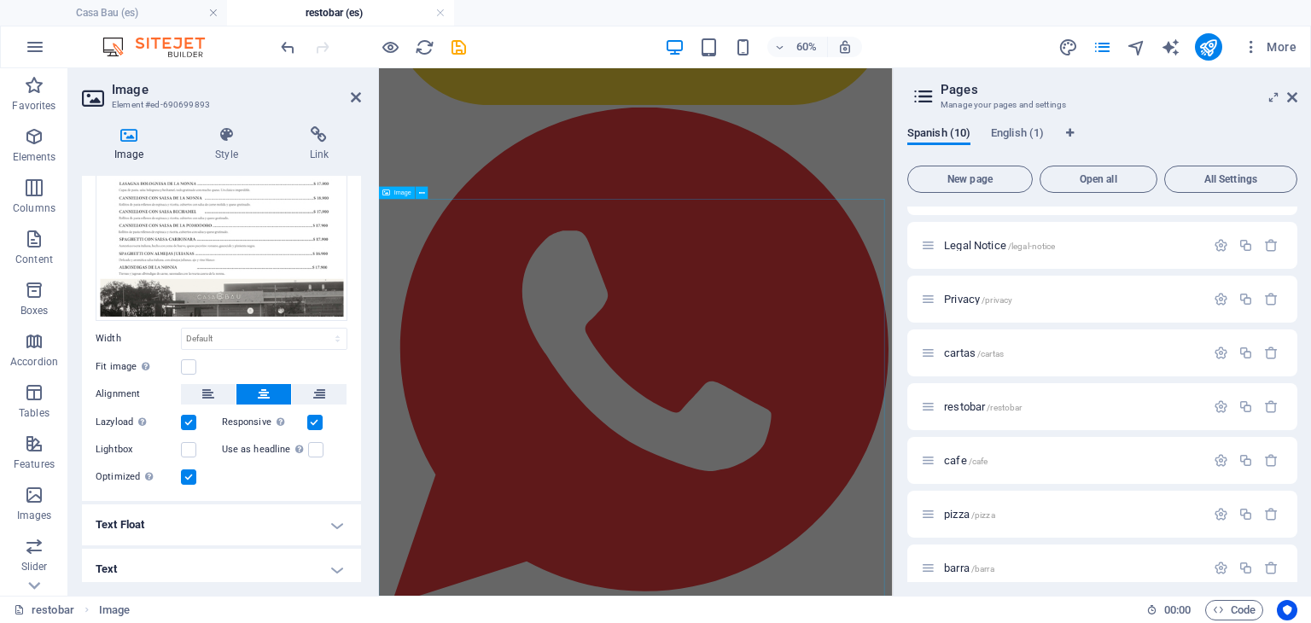
scroll to position [2130, 0]
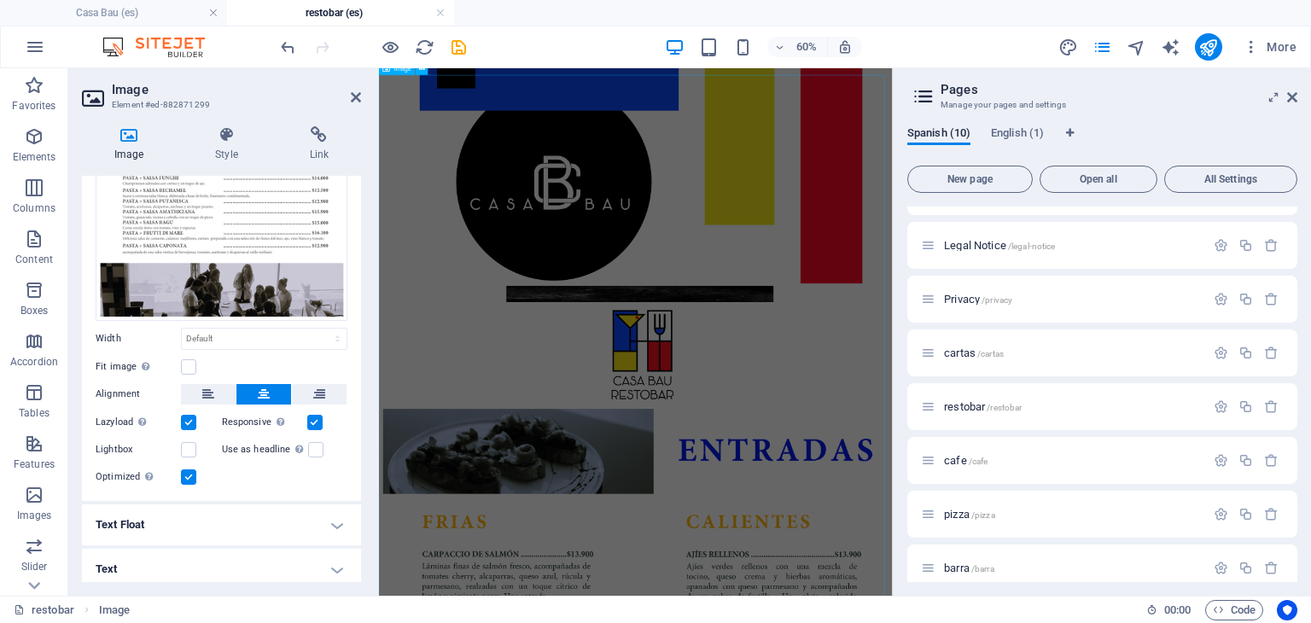
scroll to position [3984, 0]
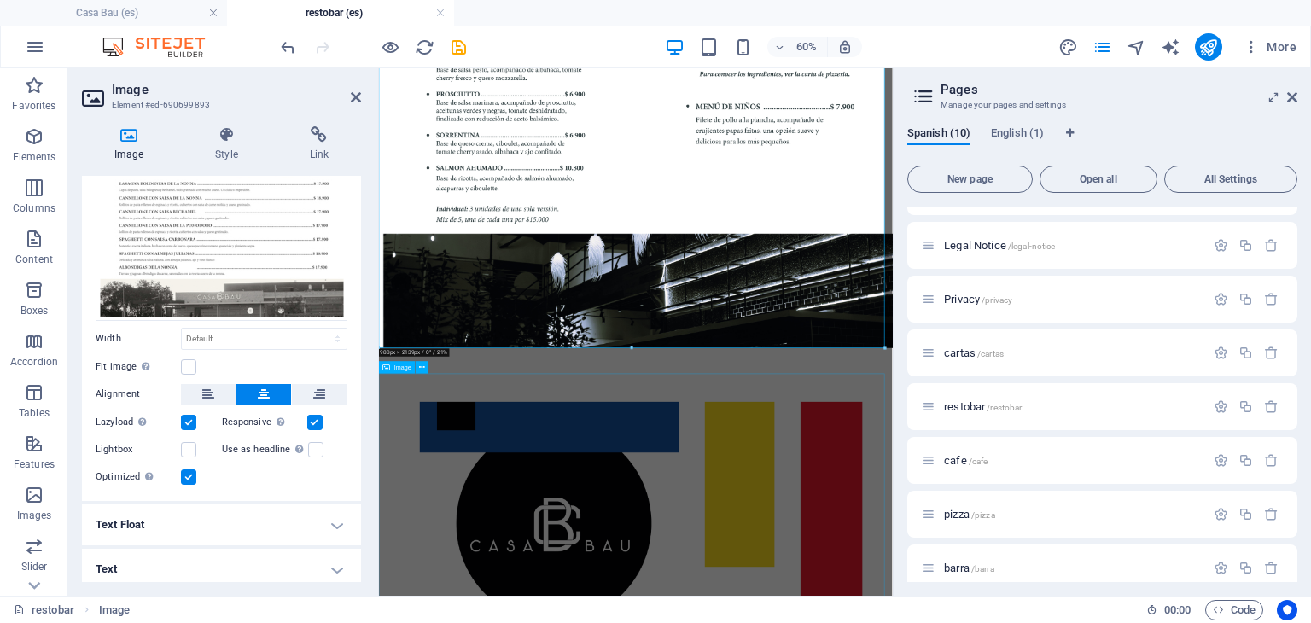
scroll to position [5499, 0]
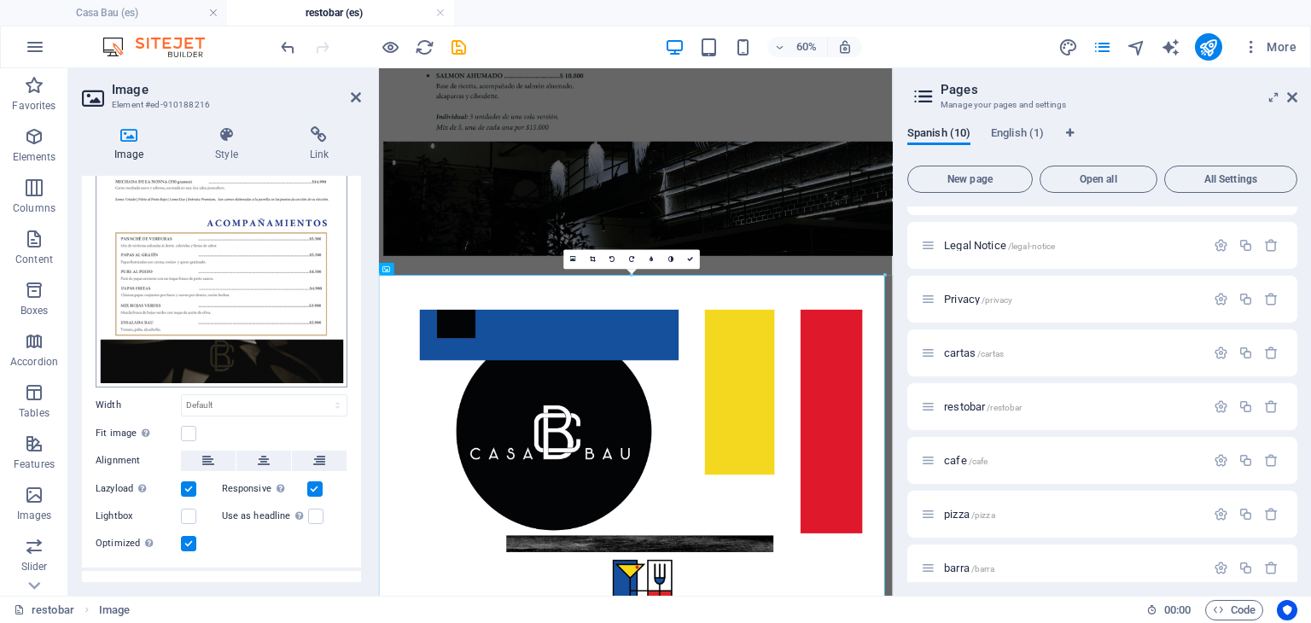
scroll to position [434, 0]
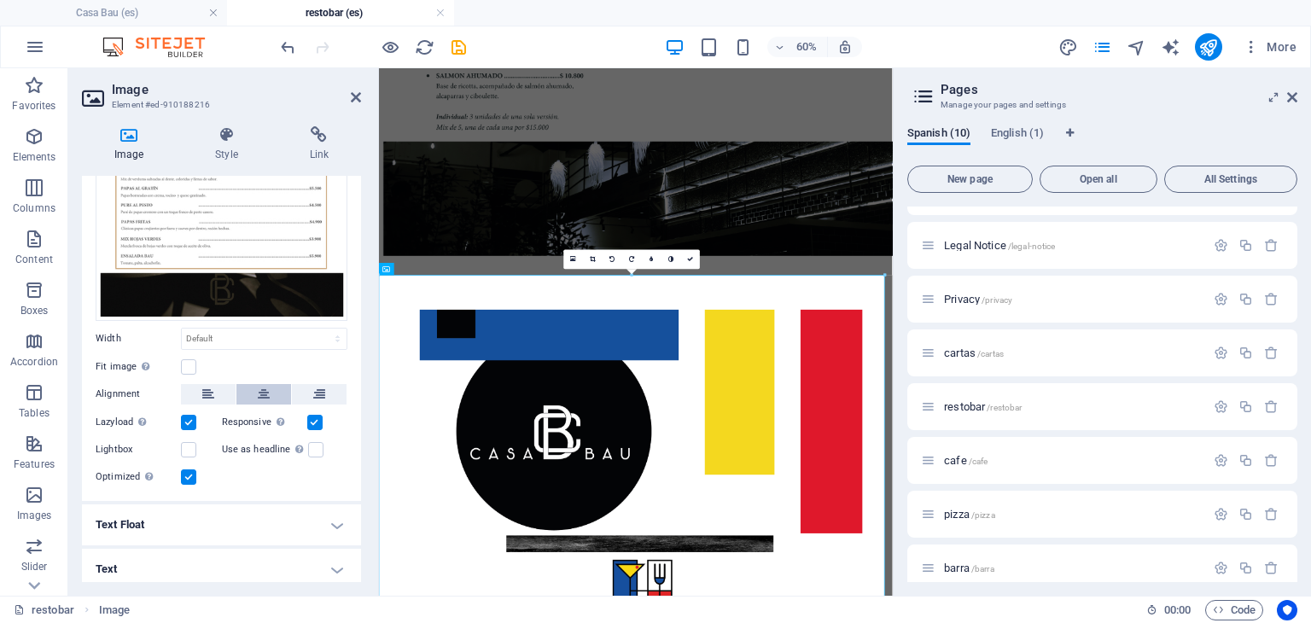
click at [249, 388] on button at bounding box center [263, 394] width 55 height 20
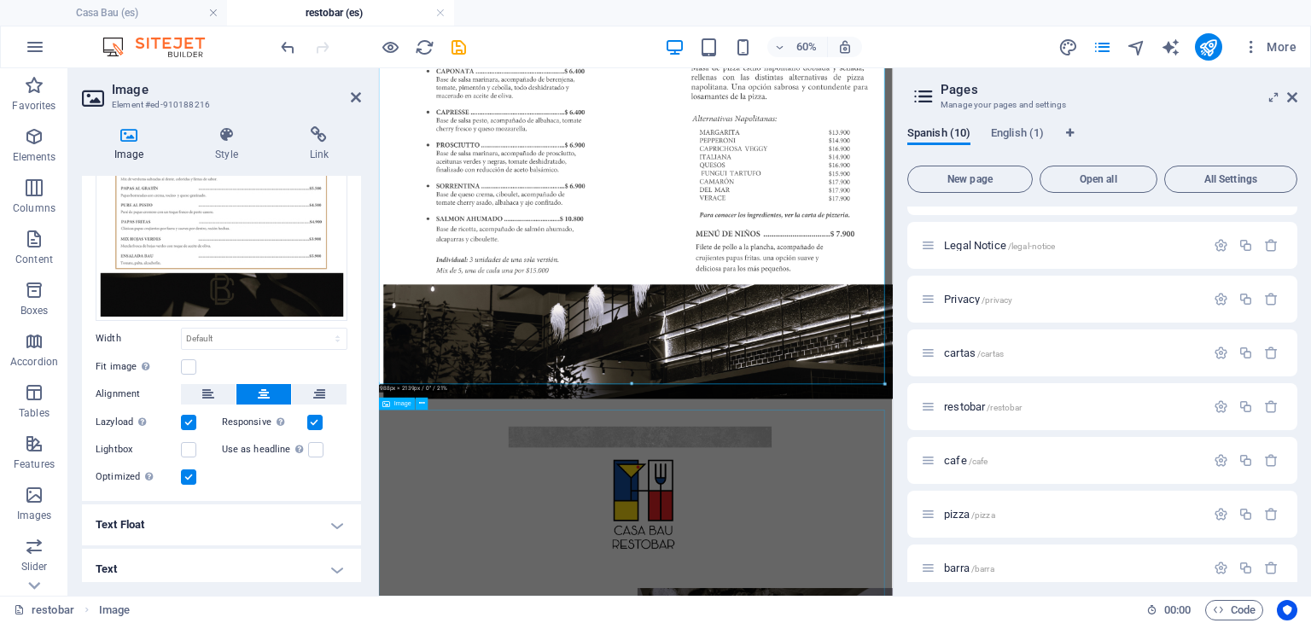
scroll to position [7315, 0]
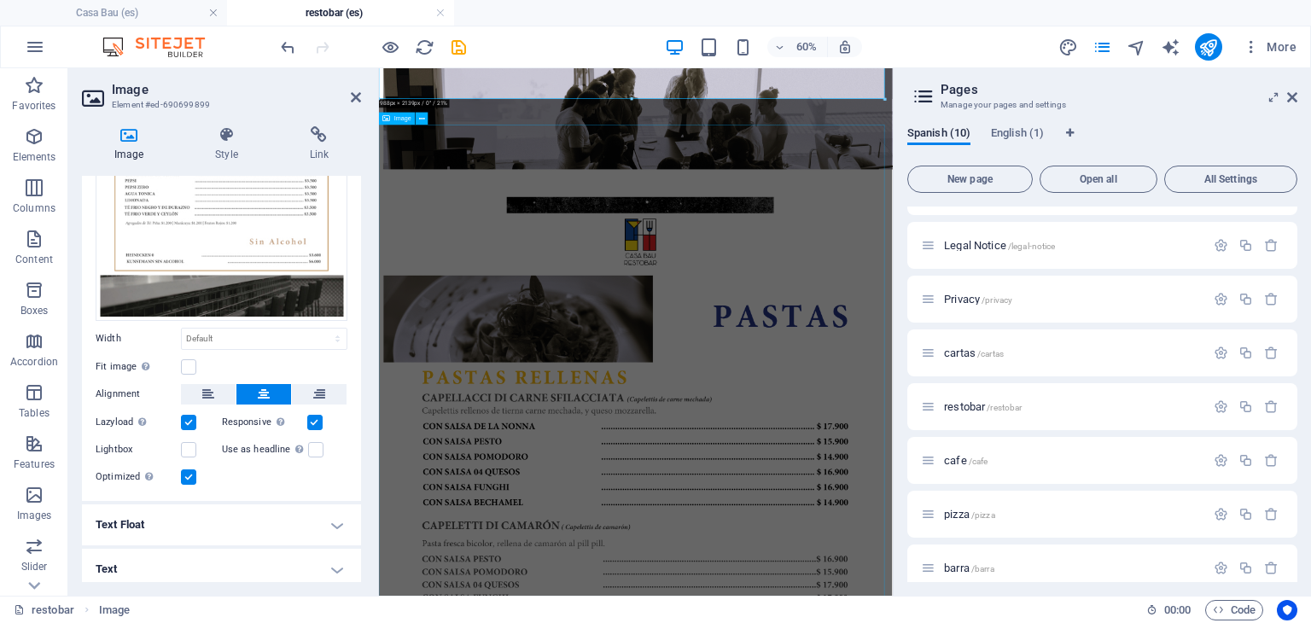
scroll to position [9487, 0]
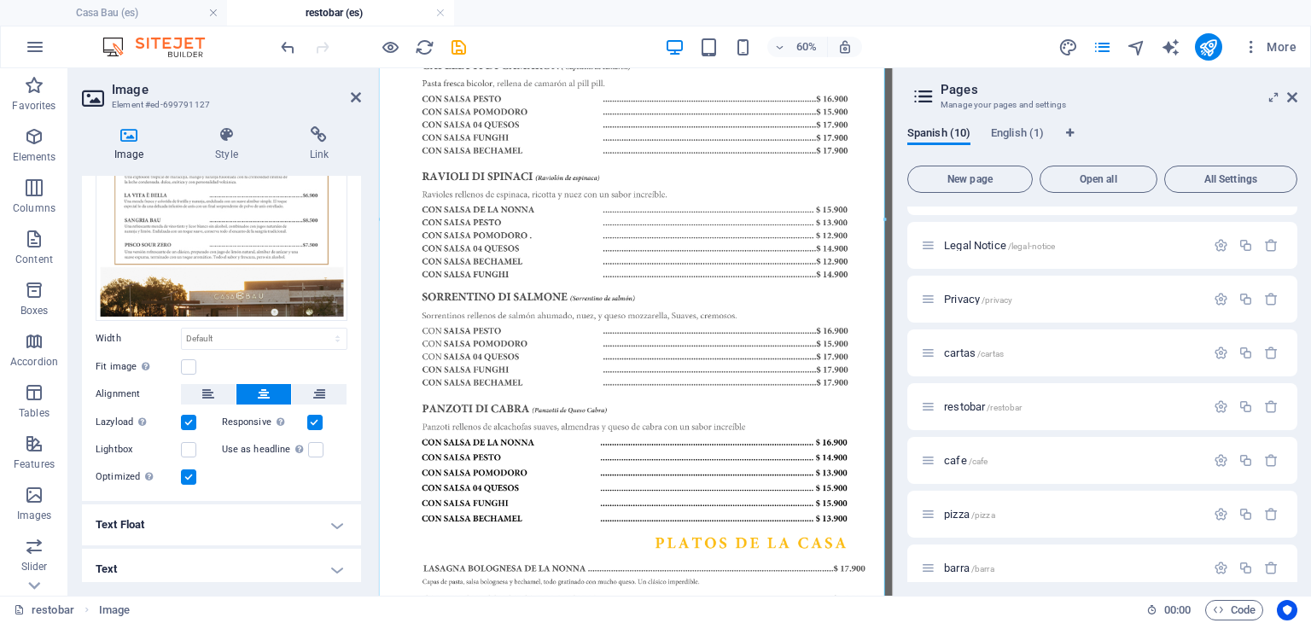
scroll to position [10527, 0]
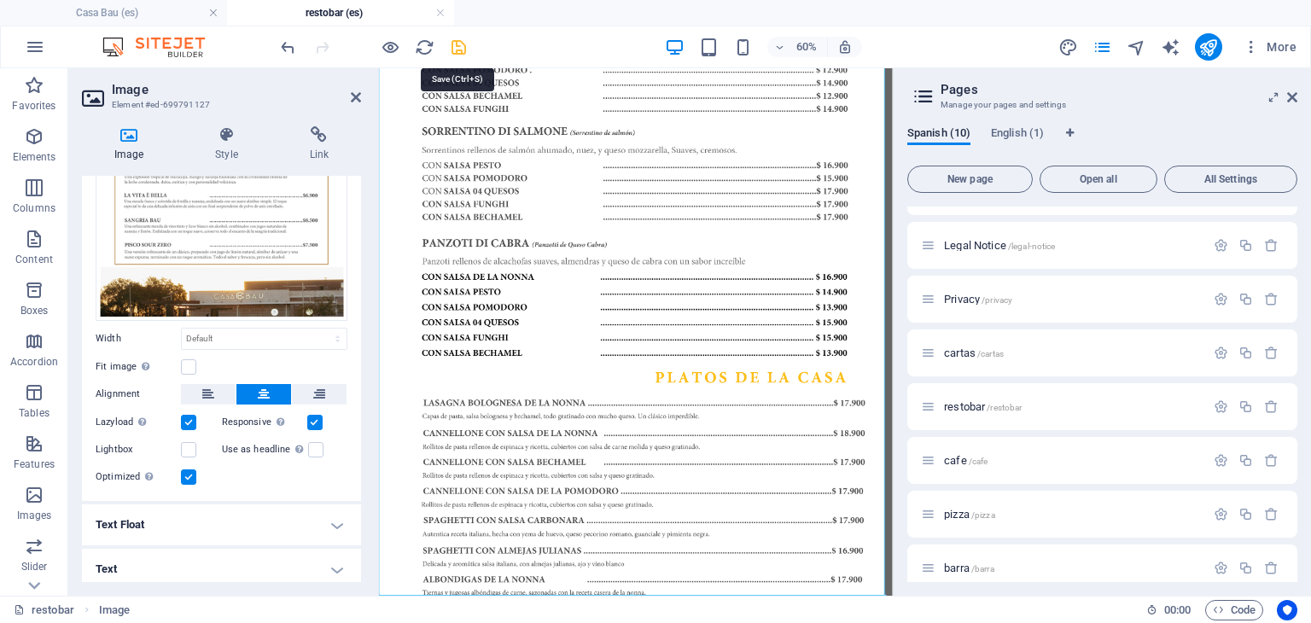
click at [456, 45] on icon "save" at bounding box center [459, 48] width 20 height 20
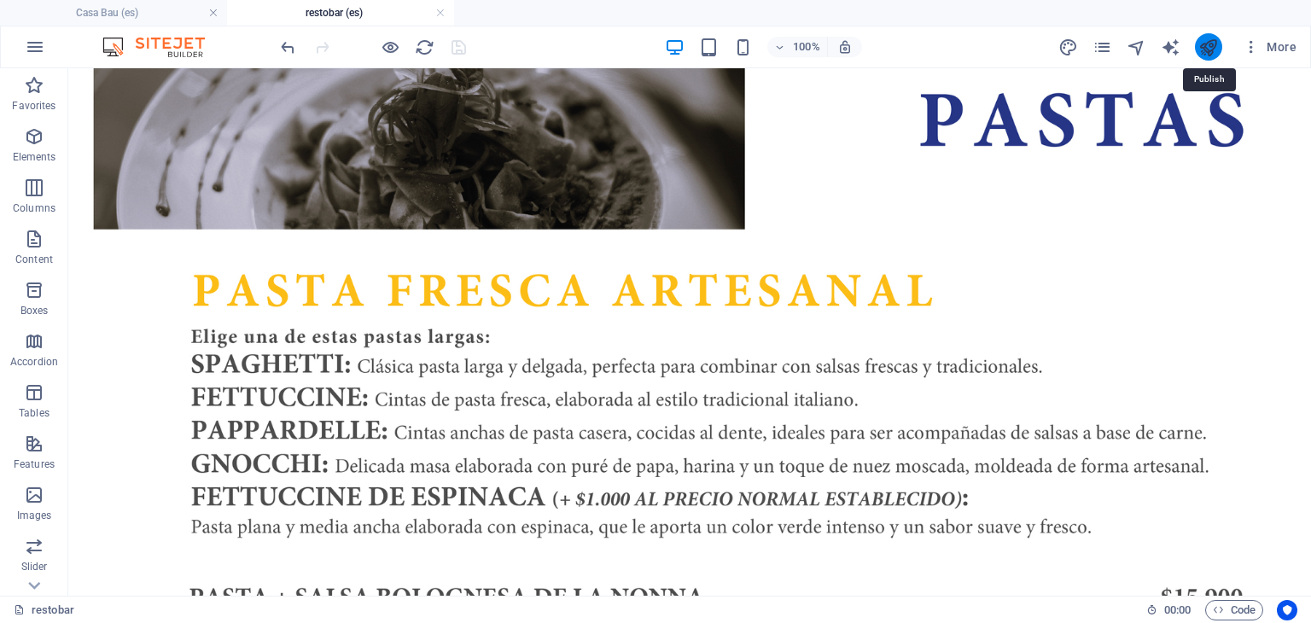
click at [1204, 45] on icon "publish" at bounding box center [1208, 48] width 20 height 20
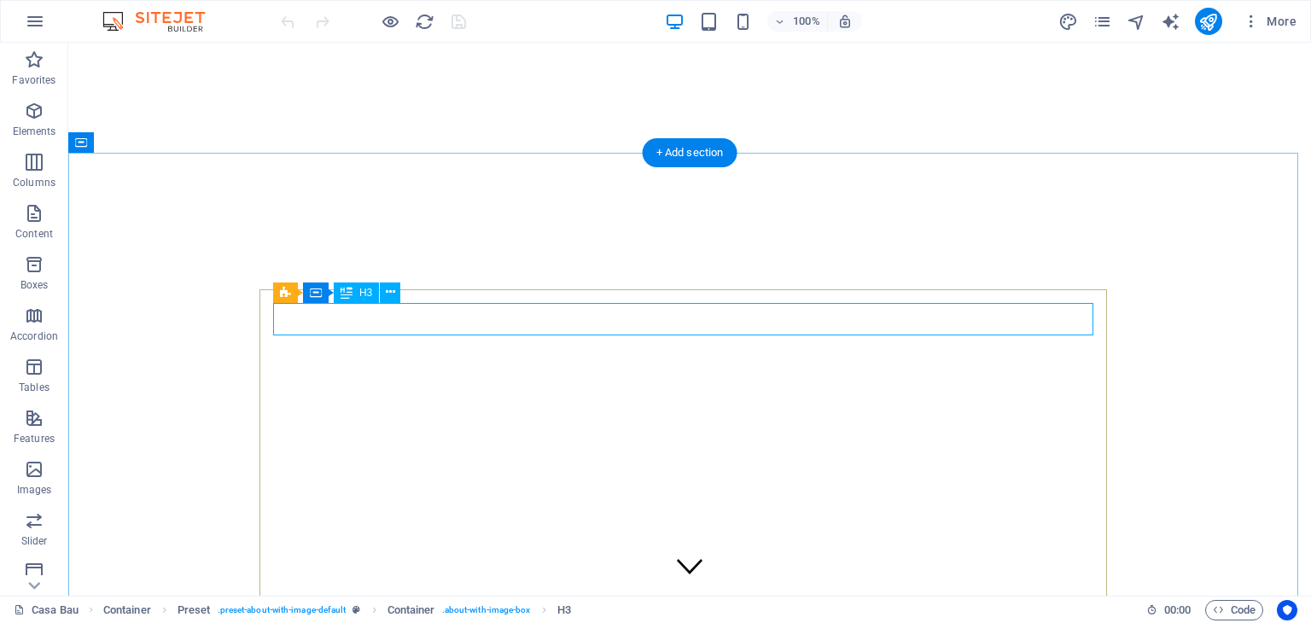
scroll to position [443, 0]
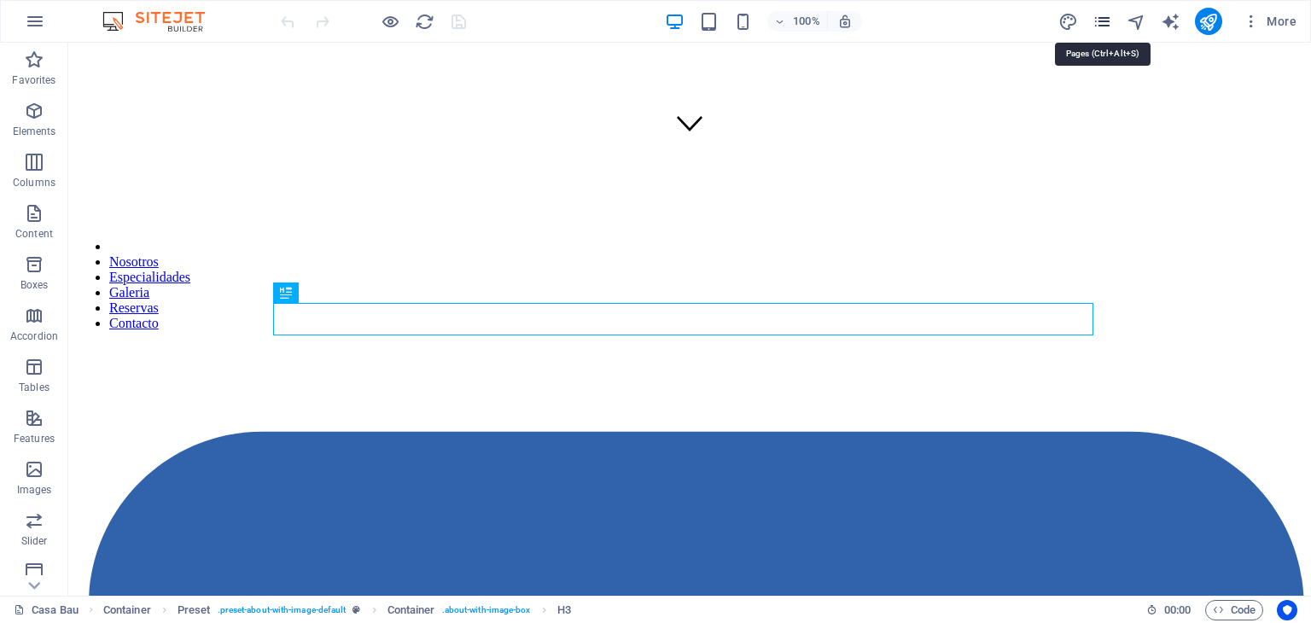
click at [1102, 19] on icon "pages" at bounding box center [1103, 22] width 20 height 20
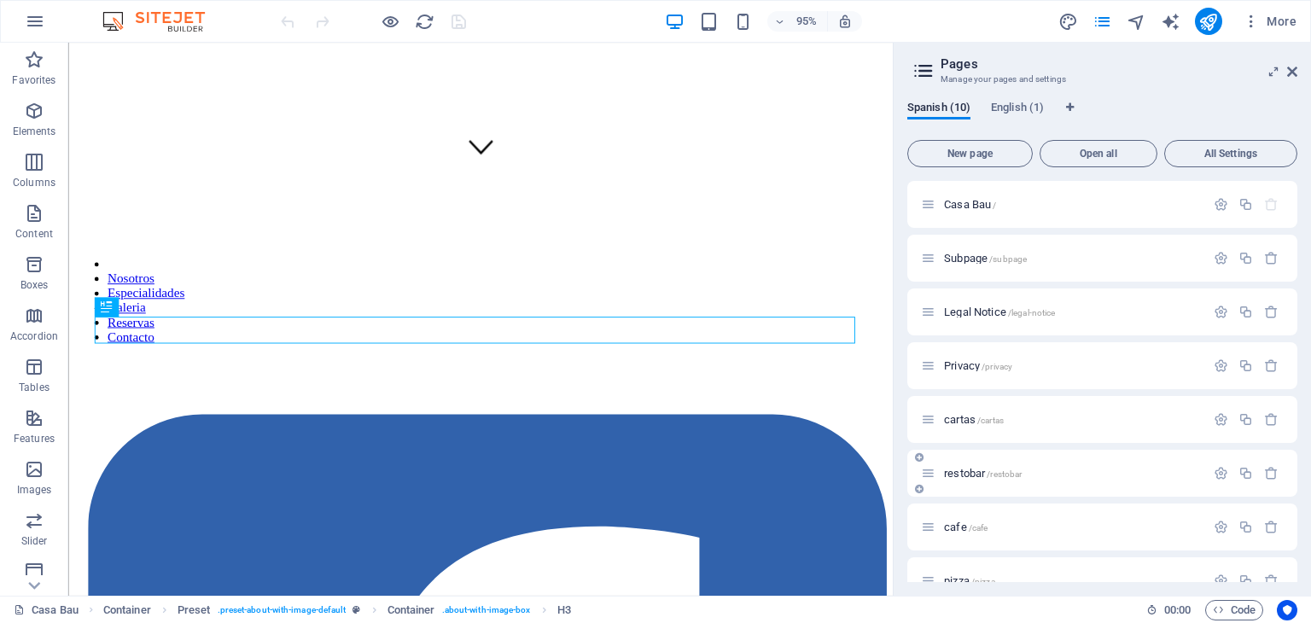
click at [996, 465] on div "restobar /restobar" at bounding box center [1063, 473] width 284 height 20
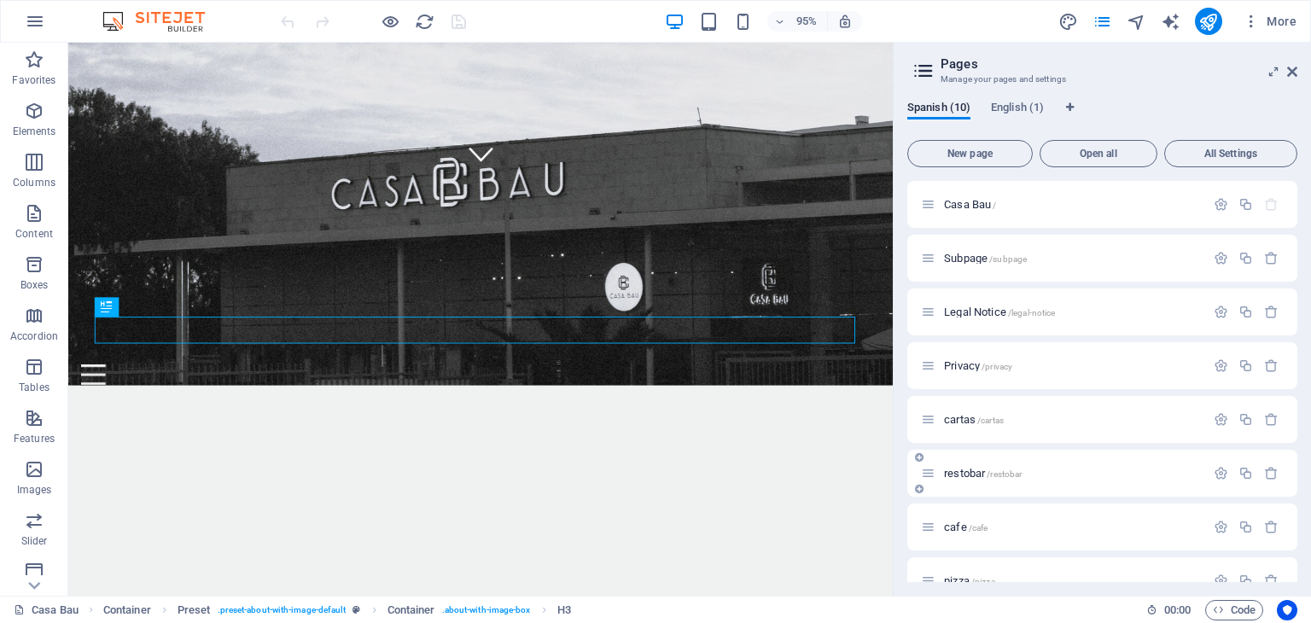
click at [988, 472] on span "/restobar" at bounding box center [1004, 473] width 35 height 9
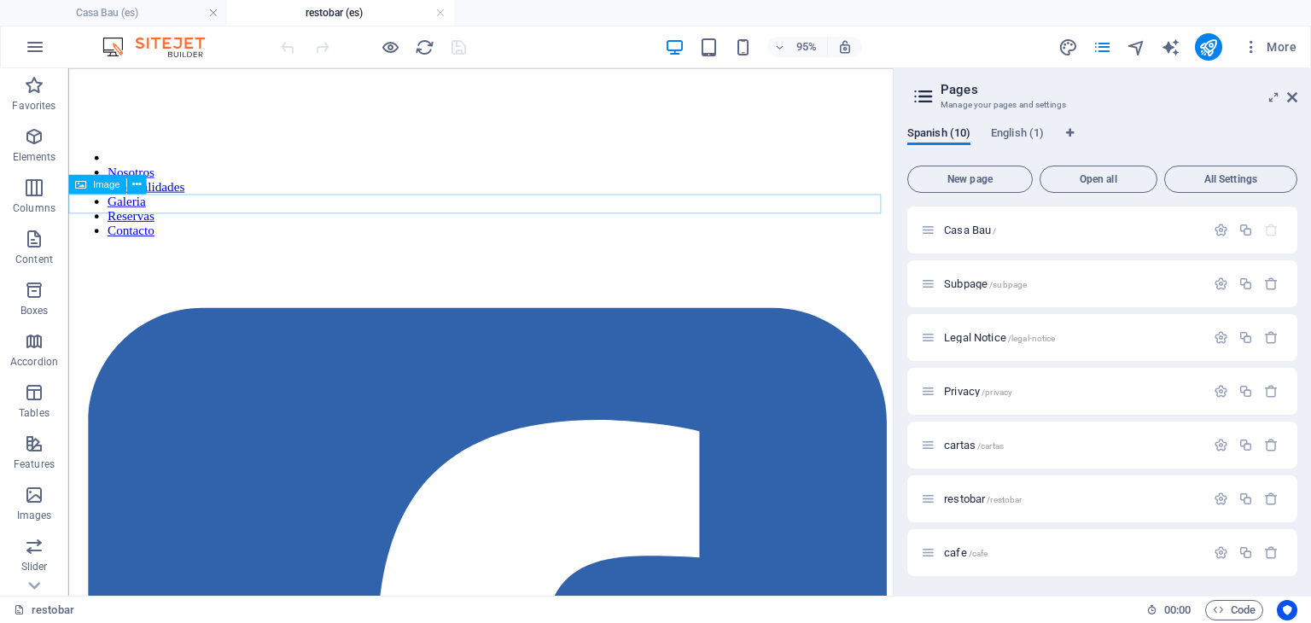
scroll to position [0, 0]
click at [133, 193] on button at bounding box center [137, 184] width 20 height 20
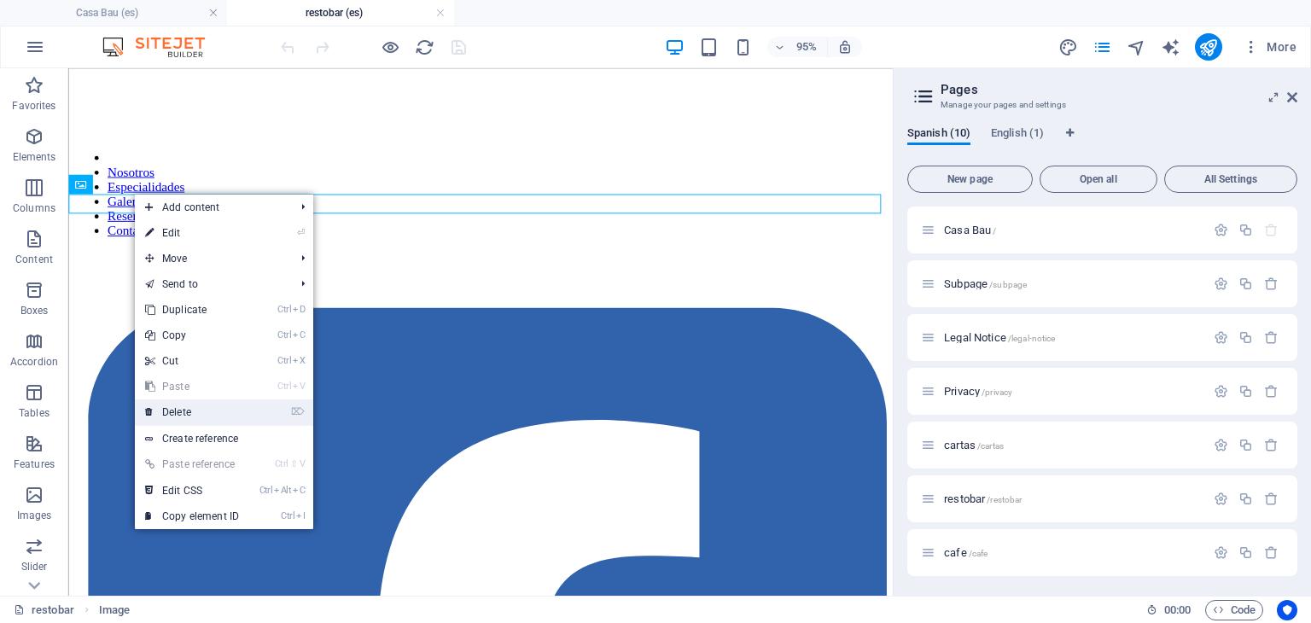
click at [182, 405] on link "⌦ Delete" at bounding box center [192, 412] width 114 height 26
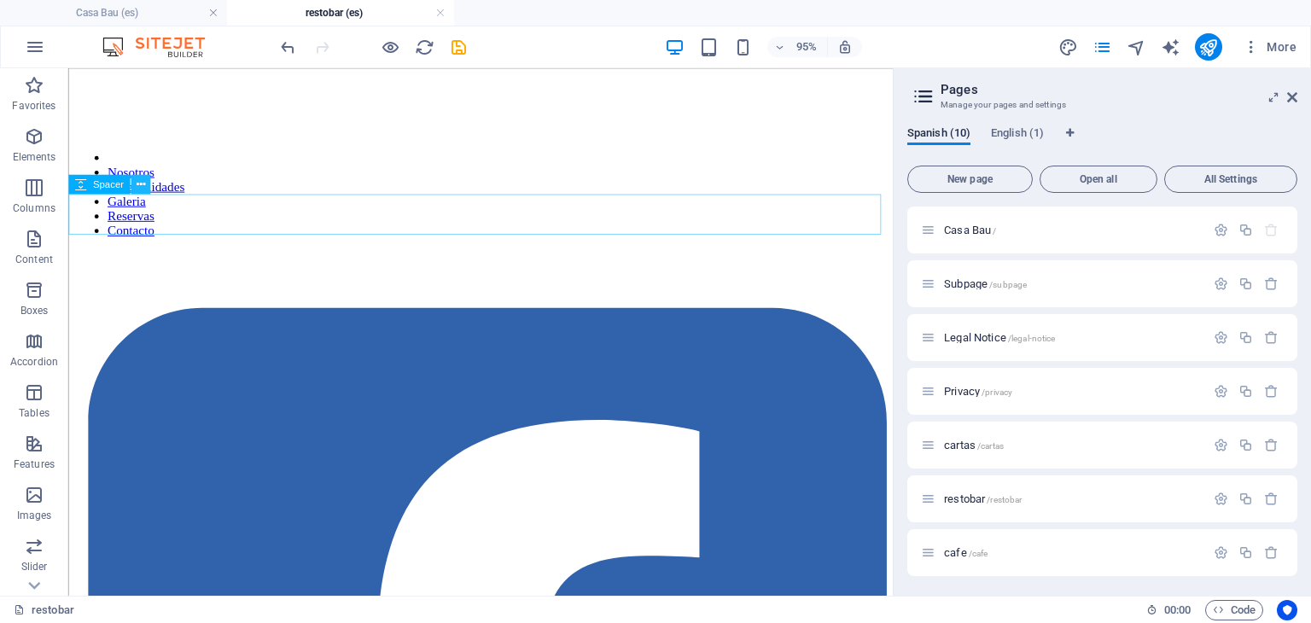
click at [148, 189] on button at bounding box center [141, 184] width 20 height 20
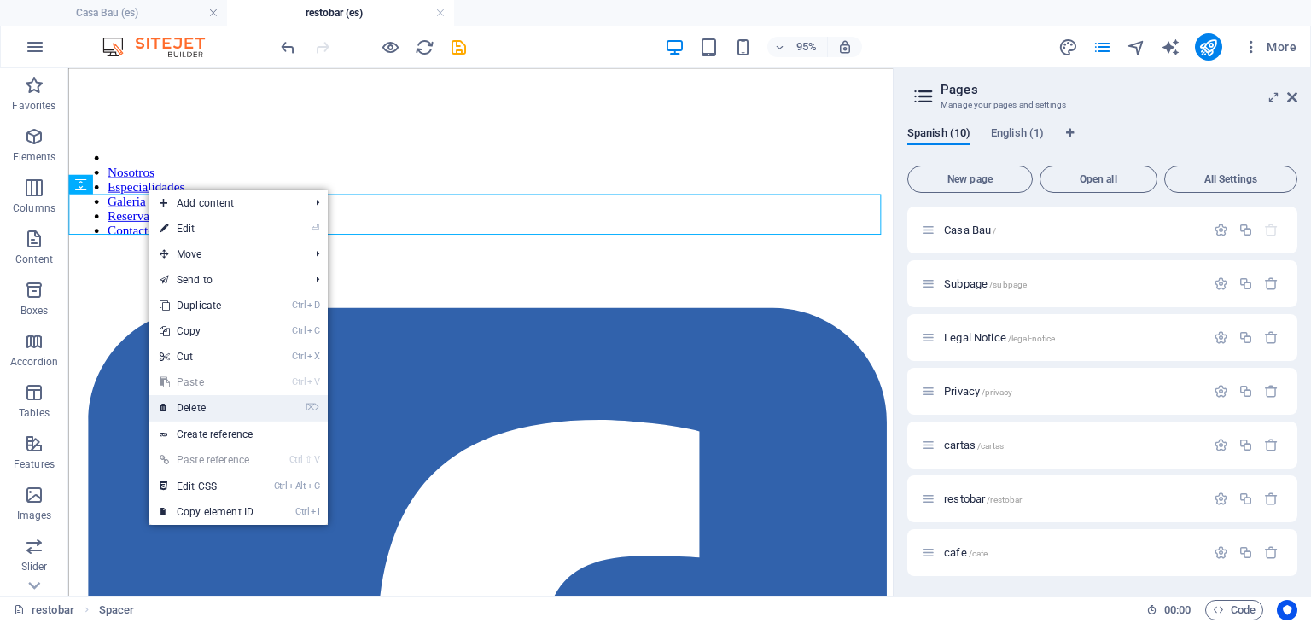
click at [200, 404] on link "⌦ Delete" at bounding box center [206, 408] width 114 height 26
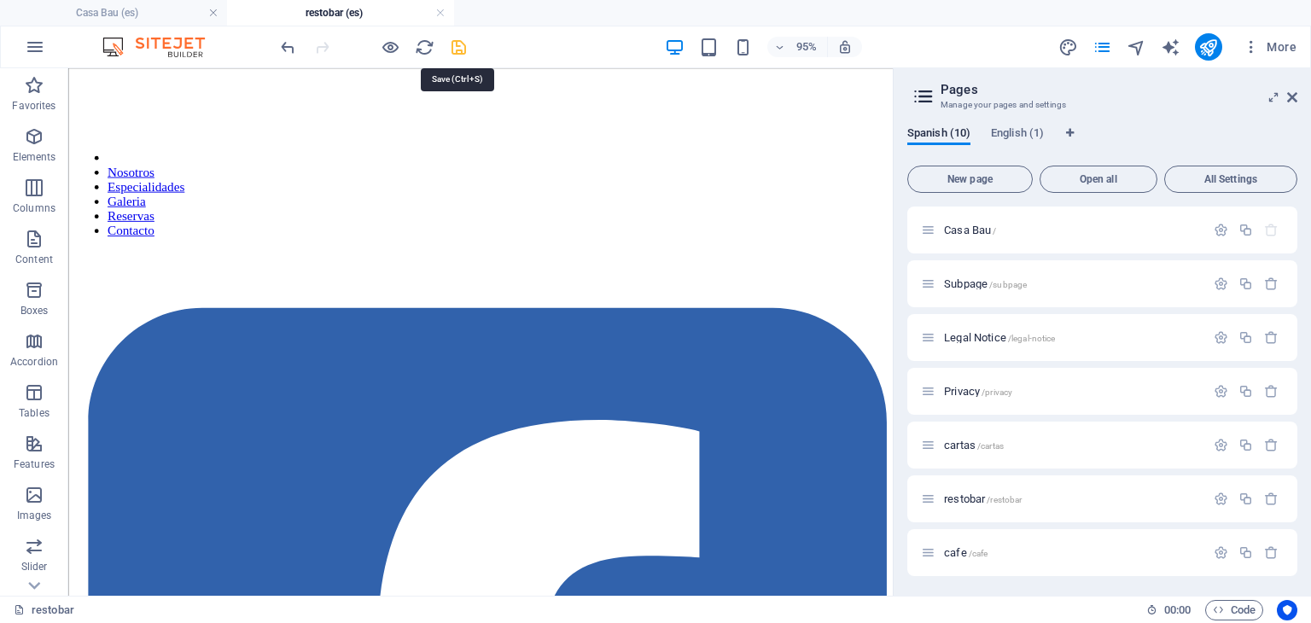
click at [465, 55] on icon "save" at bounding box center [459, 48] width 20 height 20
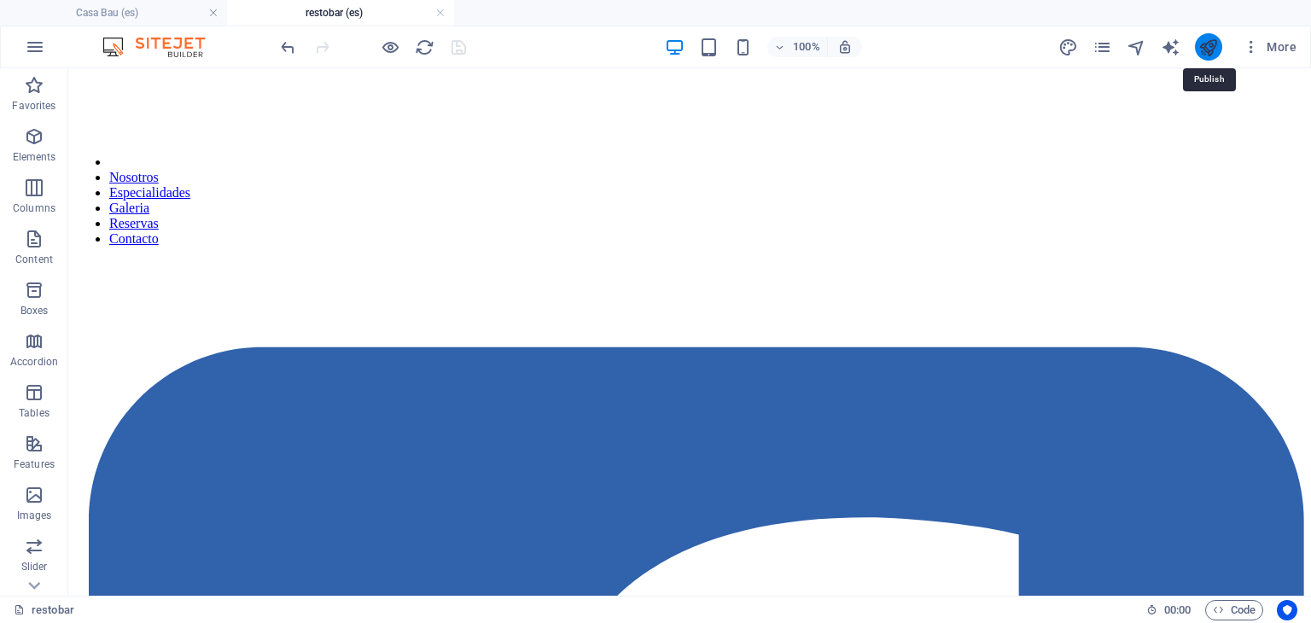
click at [1210, 42] on icon "publish" at bounding box center [1208, 48] width 20 height 20
